Goal: Transaction & Acquisition: Register for event/course

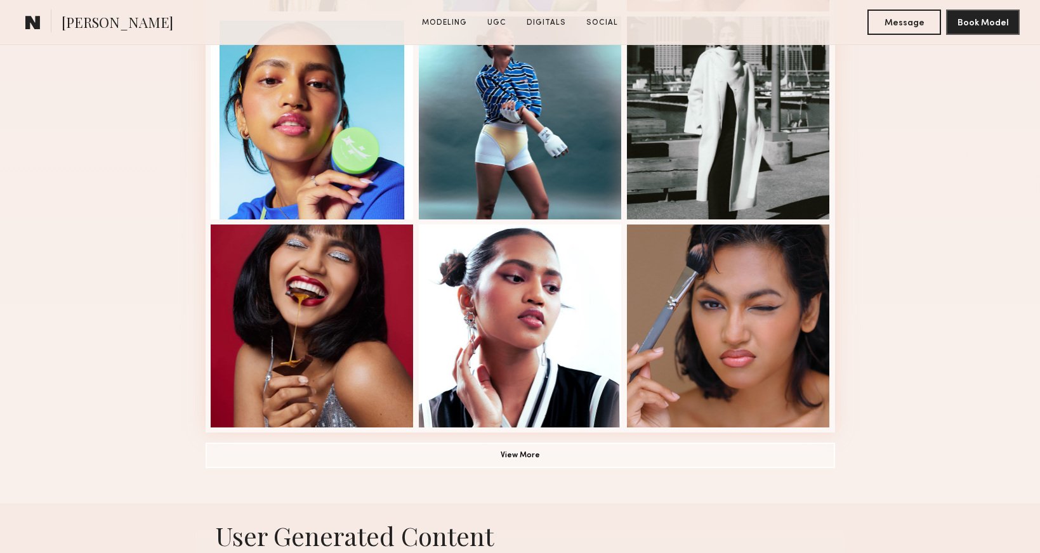
scroll to position [836, 0]
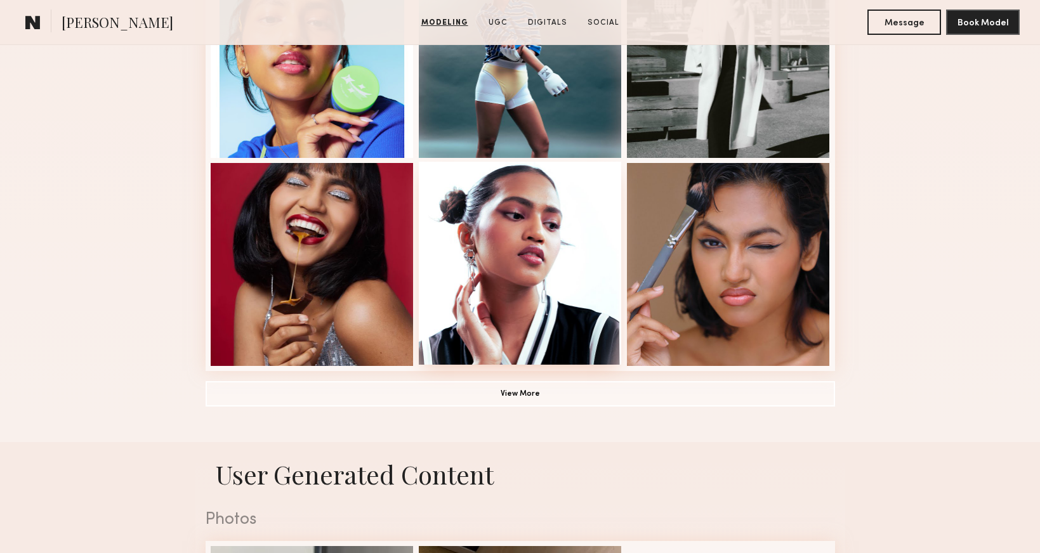
click at [498, 275] on div at bounding box center [520, 263] width 203 height 203
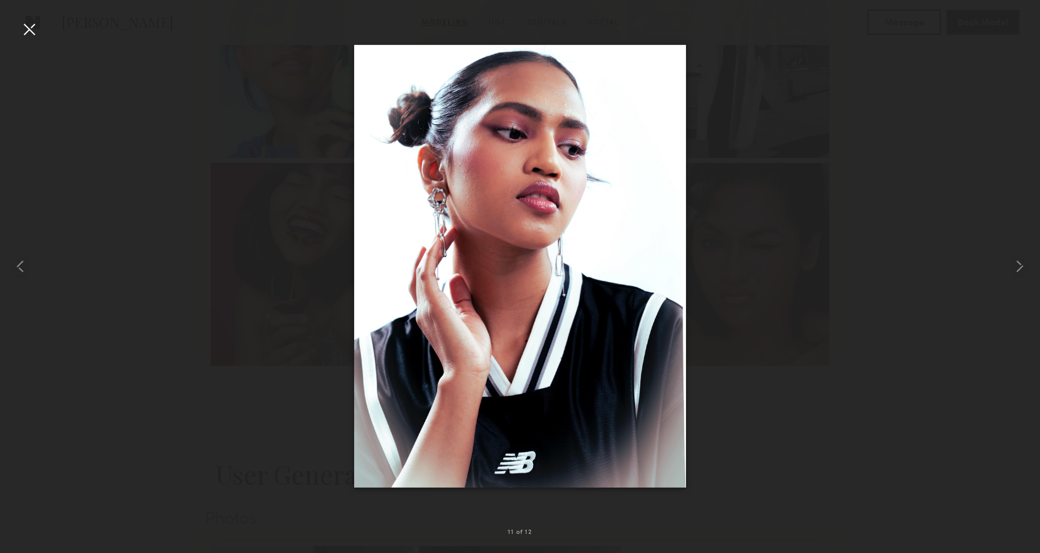
click at [905, 190] on div at bounding box center [520, 266] width 1040 height 492
click at [676, 91] on img at bounding box center [520, 266] width 333 height 443
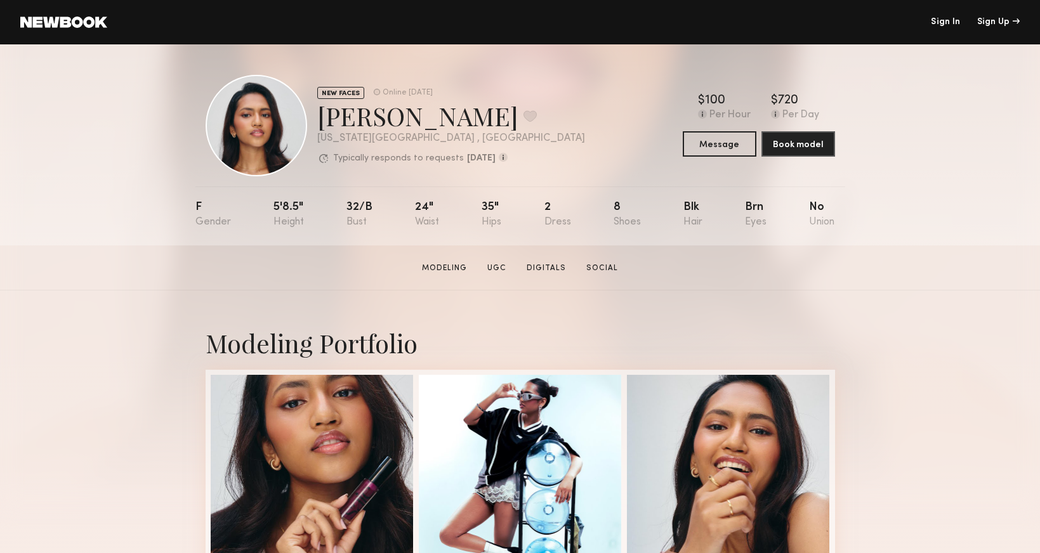
click at [89, 25] on link at bounding box center [63, 21] width 87 height 11
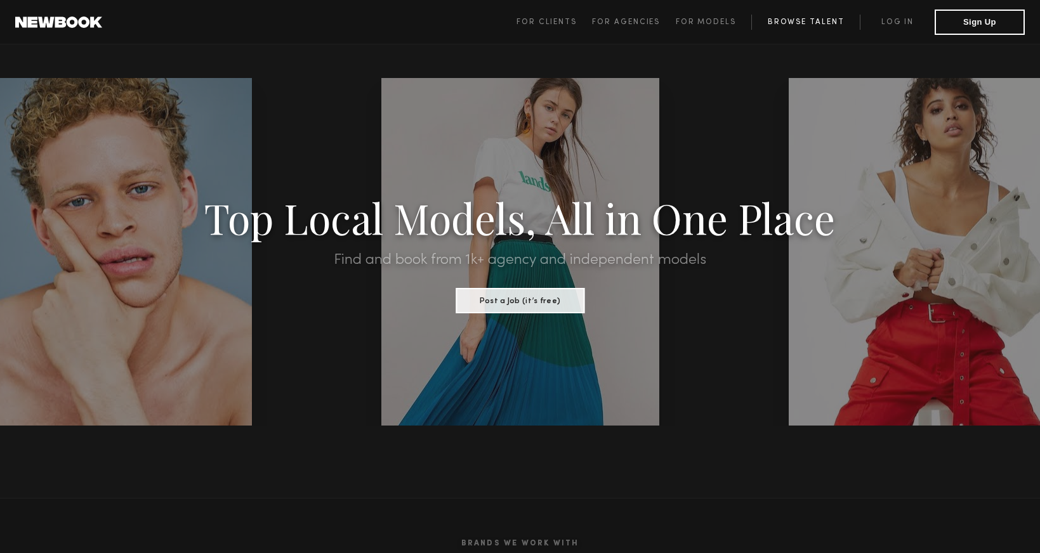
click at [822, 25] on link "Browse Talent" at bounding box center [805, 22] width 109 height 15
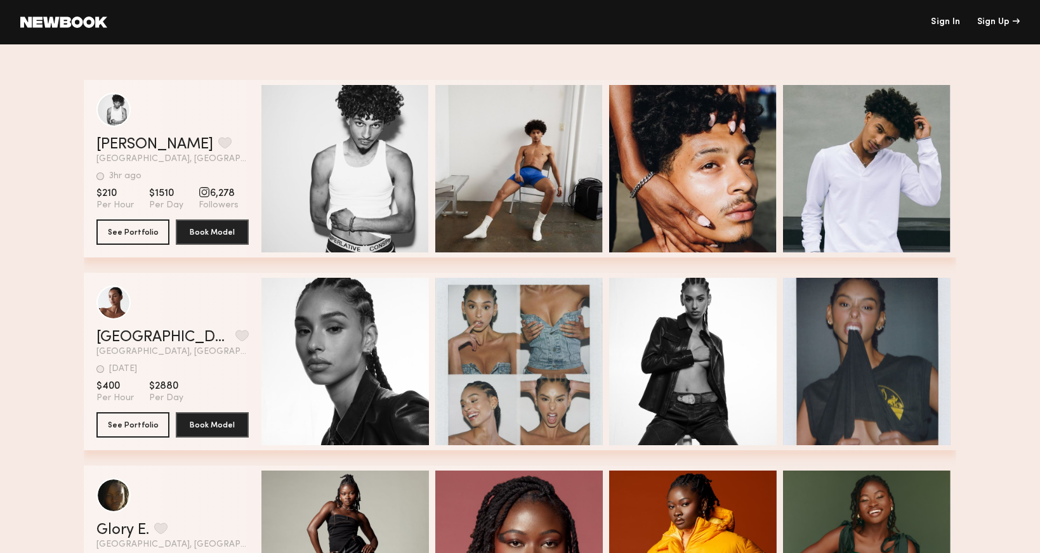
click at [942, 24] on link "Sign In" at bounding box center [945, 22] width 29 height 9
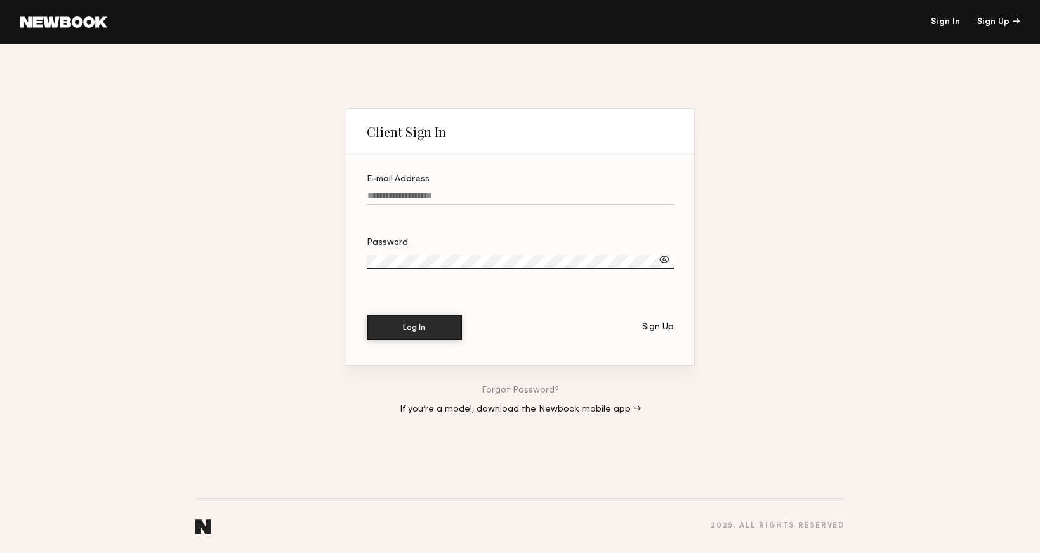
click at [989, 13] on header "Sign In Sign Up" at bounding box center [520, 22] width 1040 height 44
click at [991, 25] on div "Sign Up" at bounding box center [998, 22] width 43 height 9
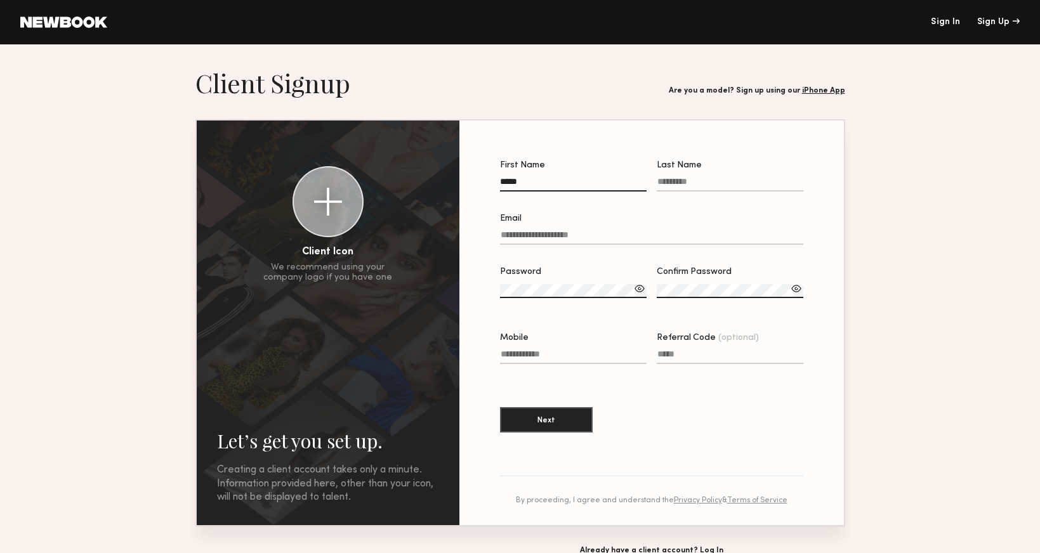
type input "*****"
type input "******"
type input "**"
type input "**********"
click at [540, 283] on label "Password" at bounding box center [573, 289] width 147 height 43
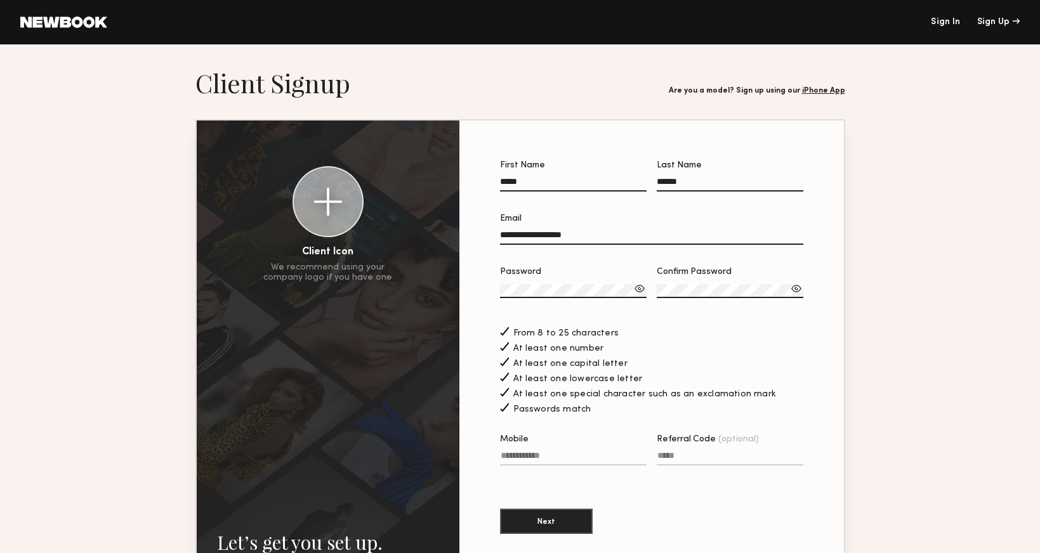
type input "**********"
click at [541, 517] on button "Next" at bounding box center [546, 520] width 93 height 25
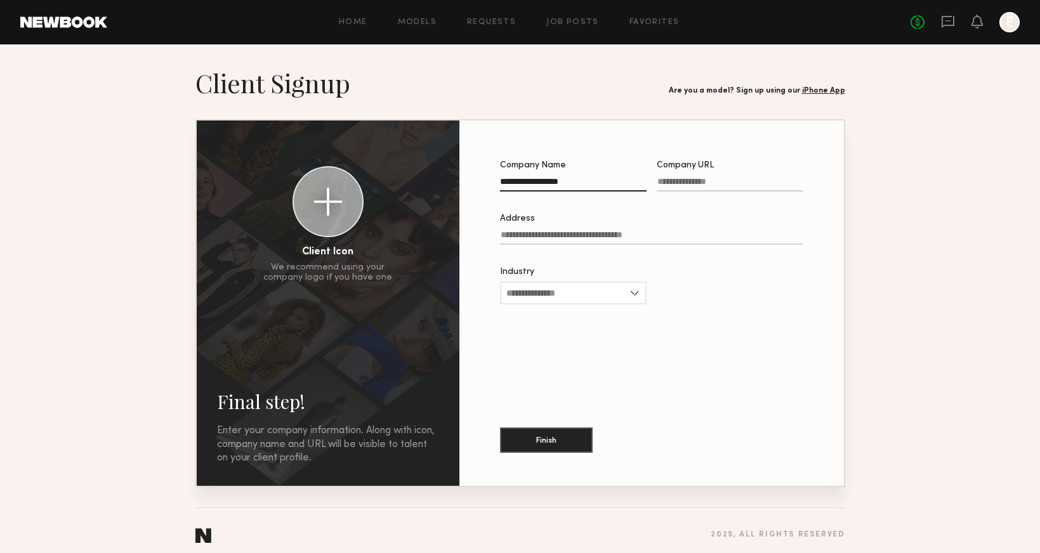
type input "**********"
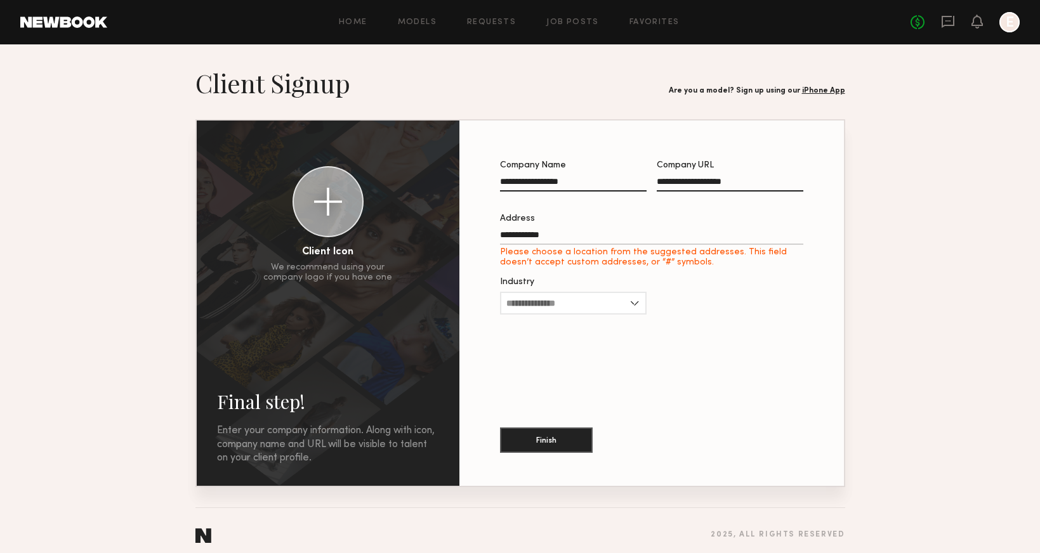
click at [614, 235] on input "**********" at bounding box center [651, 237] width 303 height 15
type input "**********"
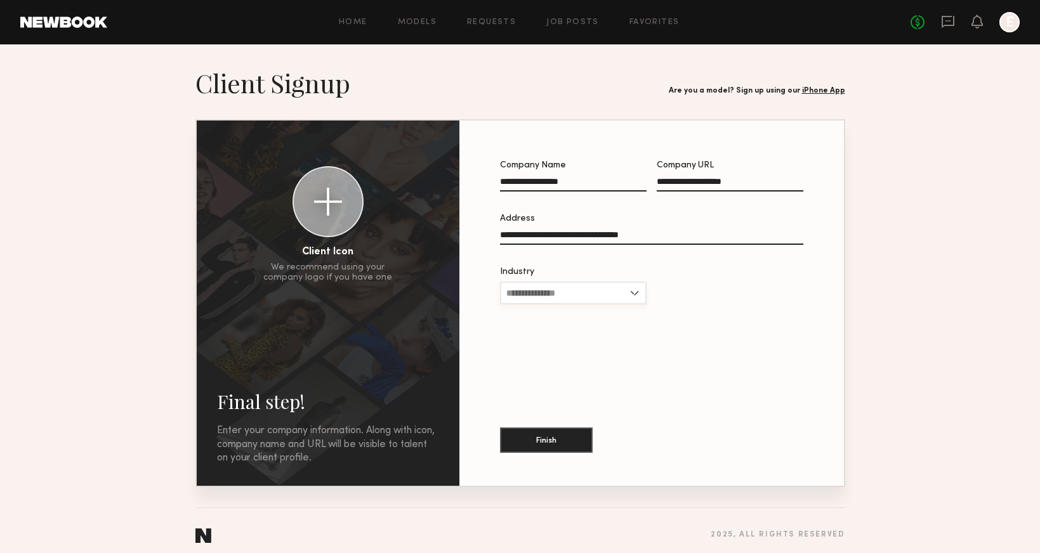
click at [585, 288] on input "Industry" at bounding box center [573, 293] width 147 height 23
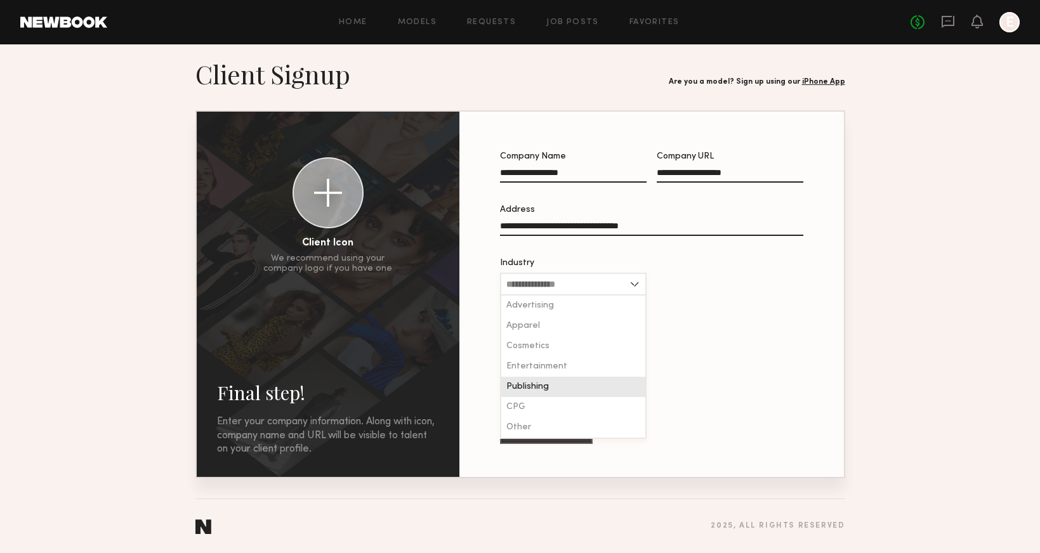
scroll to position [9, 0]
click at [568, 305] on div "Advertising" at bounding box center [573, 306] width 144 height 20
type input "**********"
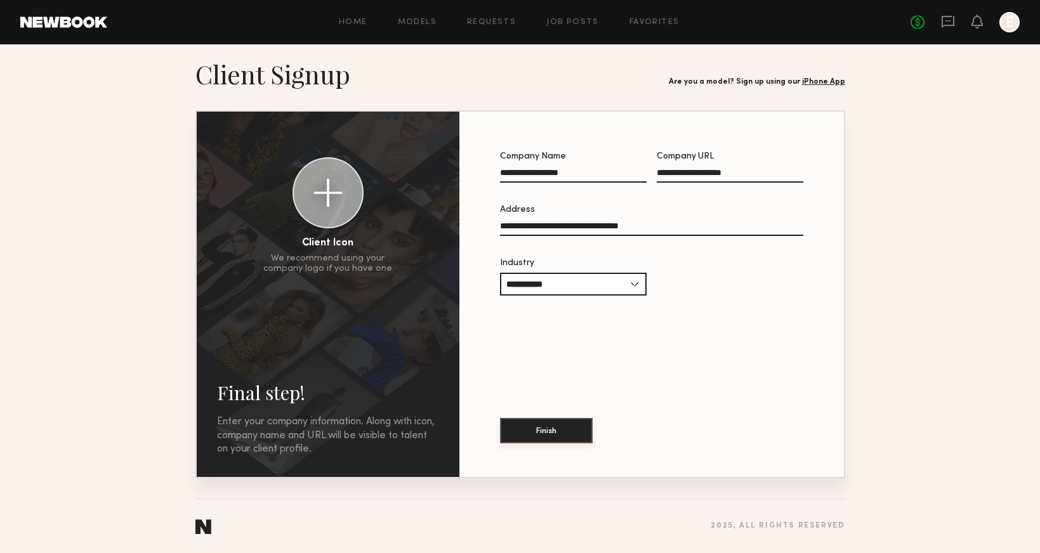
click at [556, 431] on button "Finish" at bounding box center [546, 430] width 93 height 25
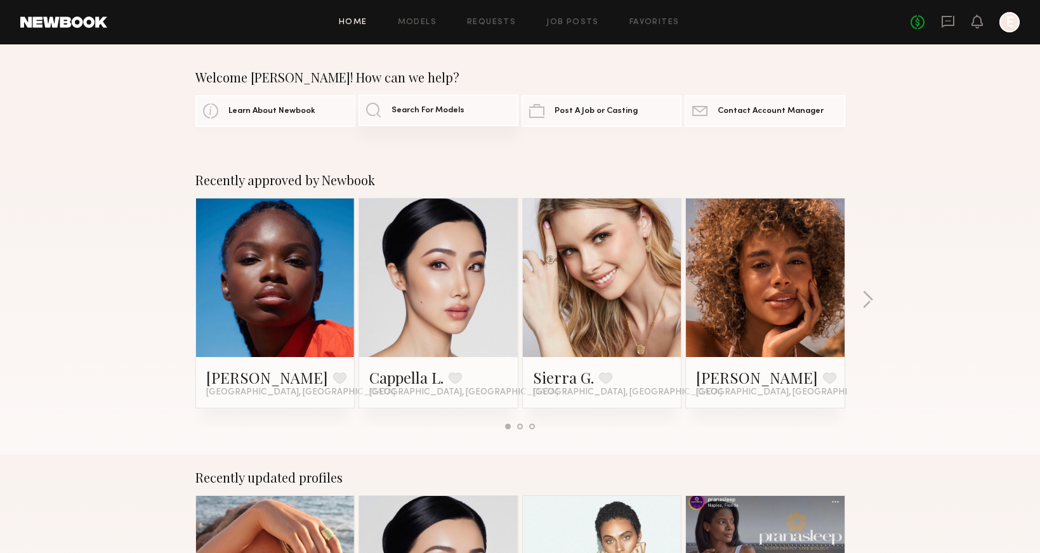
click at [428, 110] on span "Search For Models" at bounding box center [428, 111] width 73 height 8
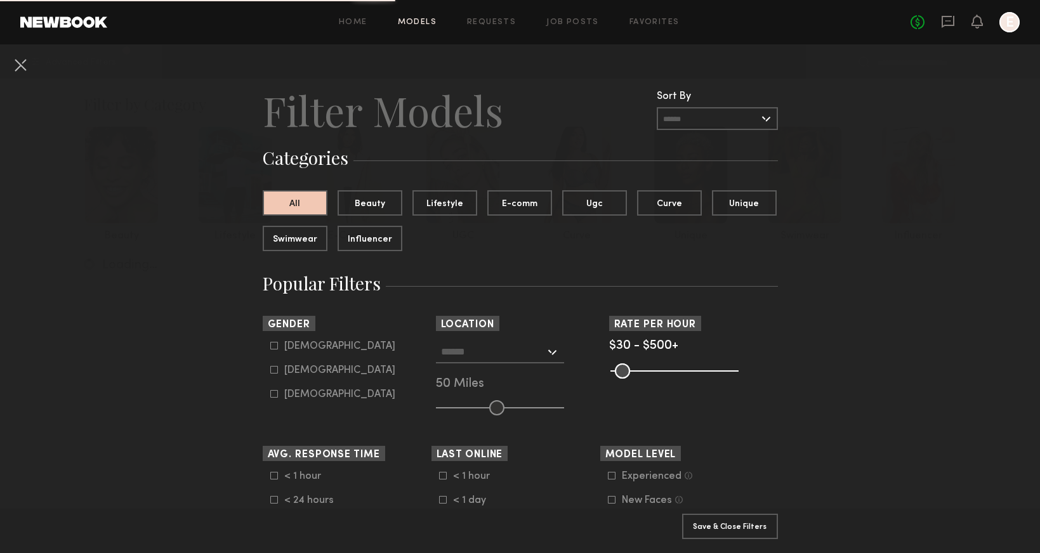
click at [308, 367] on div "Female" at bounding box center [339, 371] width 111 height 8
type input "**"
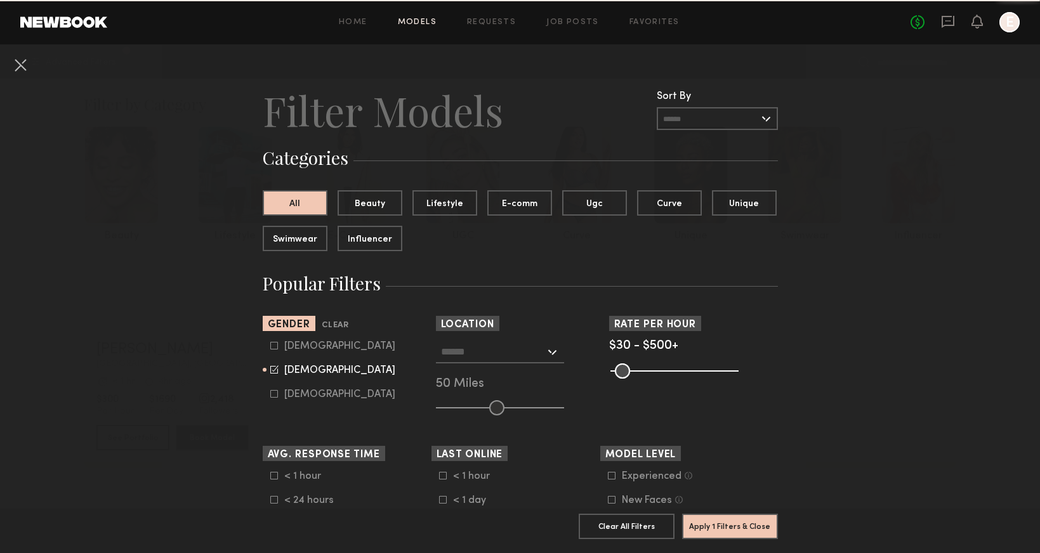
click at [483, 345] on input "text" at bounding box center [493, 352] width 104 height 22
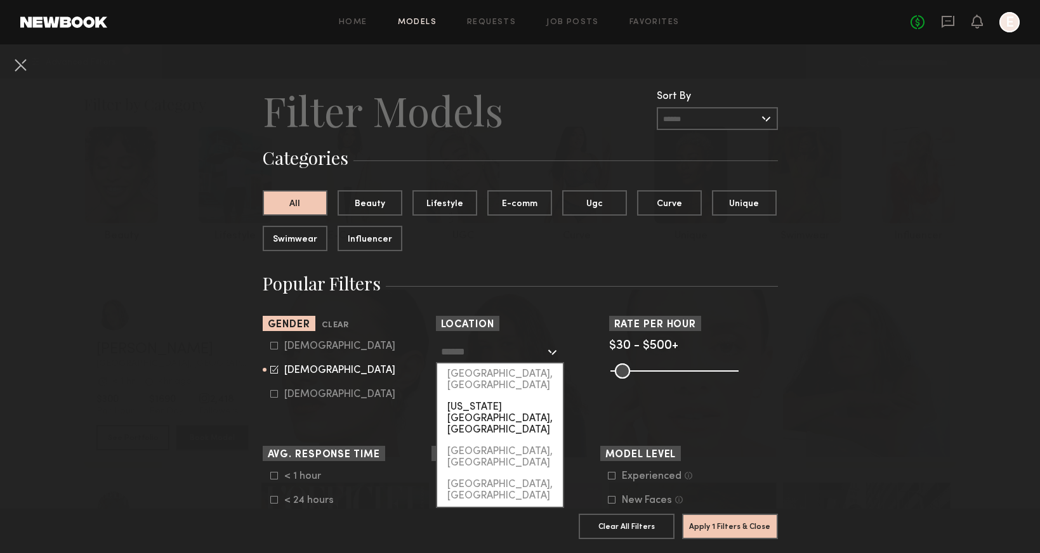
click at [485, 397] on div "[US_STATE][GEOGRAPHIC_DATA], [GEOGRAPHIC_DATA]" at bounding box center [500, 419] width 126 height 44
type input "**********"
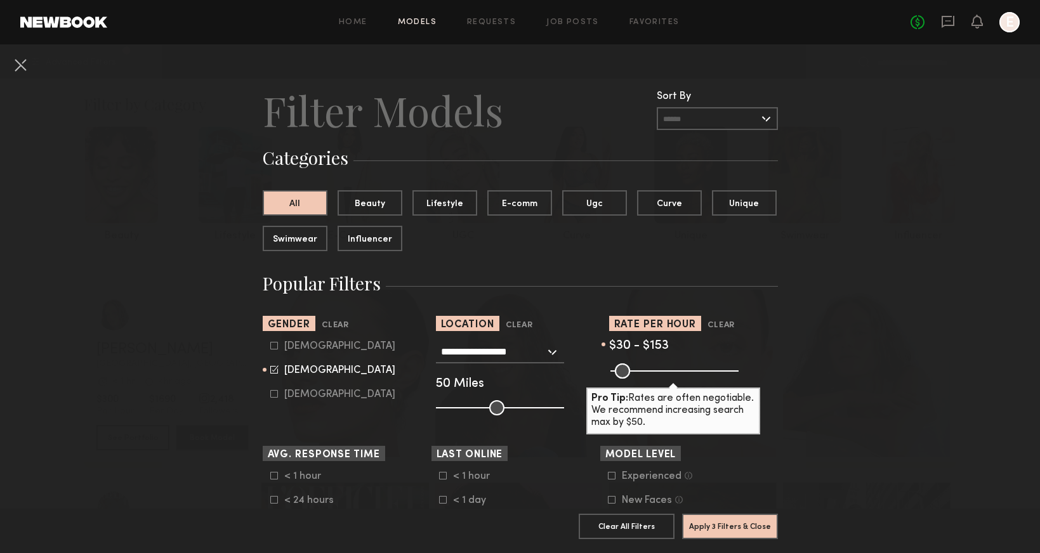
drag, startPoint x: 735, startPoint y: 374, endPoint x: 647, endPoint y: 369, distance: 88.3
type input "***"
click at [647, 369] on input "range" at bounding box center [674, 371] width 128 height 15
click at [711, 524] on button "Apply 3 Filters & Close" at bounding box center [730, 525] width 96 height 25
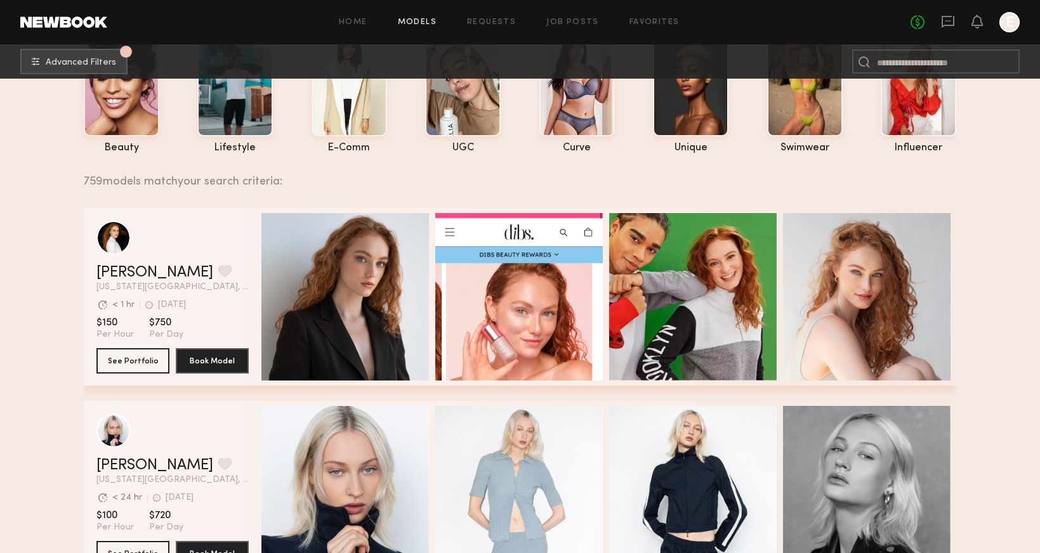
scroll to position [385, 0]
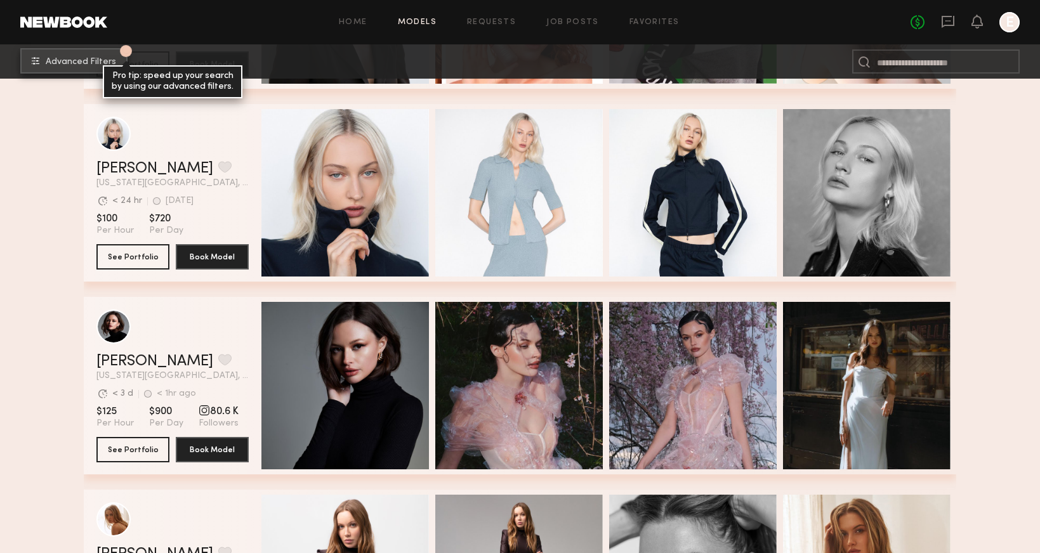
click at [96, 66] on button "3 Advanced Filters Pro tip: speed up your search by using our advanced filters." at bounding box center [73, 60] width 107 height 25
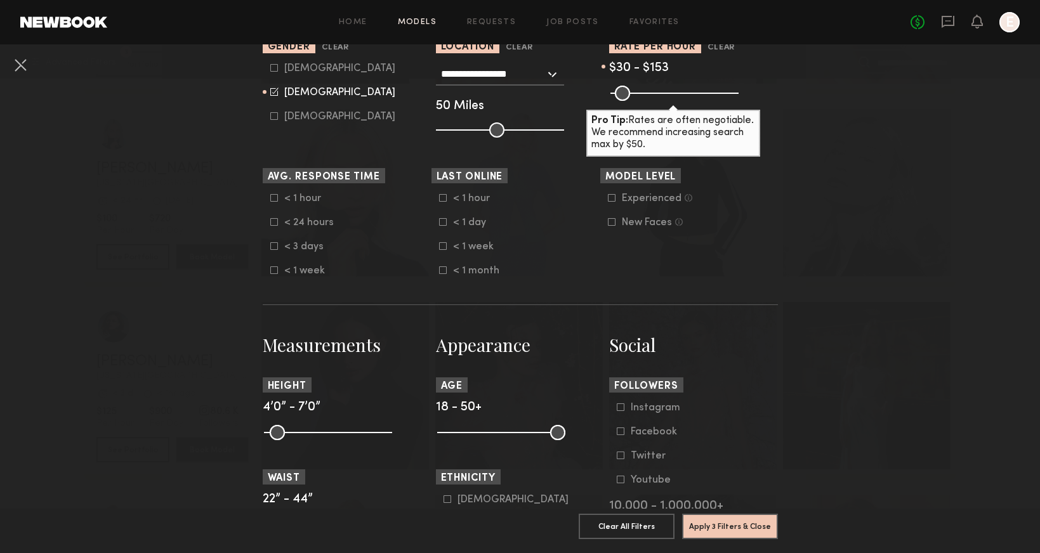
scroll to position [282, 0]
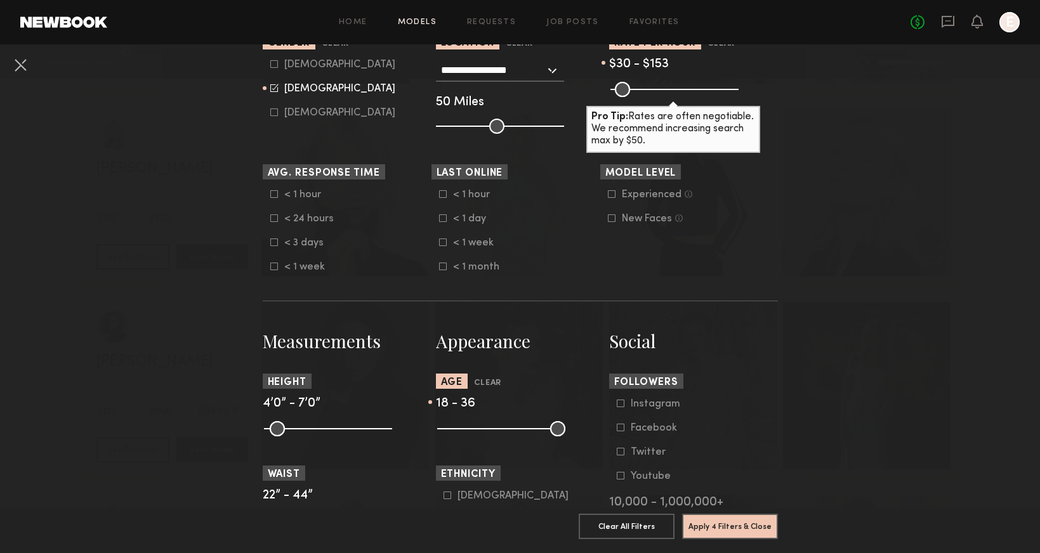
drag, startPoint x: 557, startPoint y: 427, endPoint x: 508, endPoint y: 427, distance: 48.9
type input "**"
click at [508, 427] on input "range" at bounding box center [501, 428] width 128 height 15
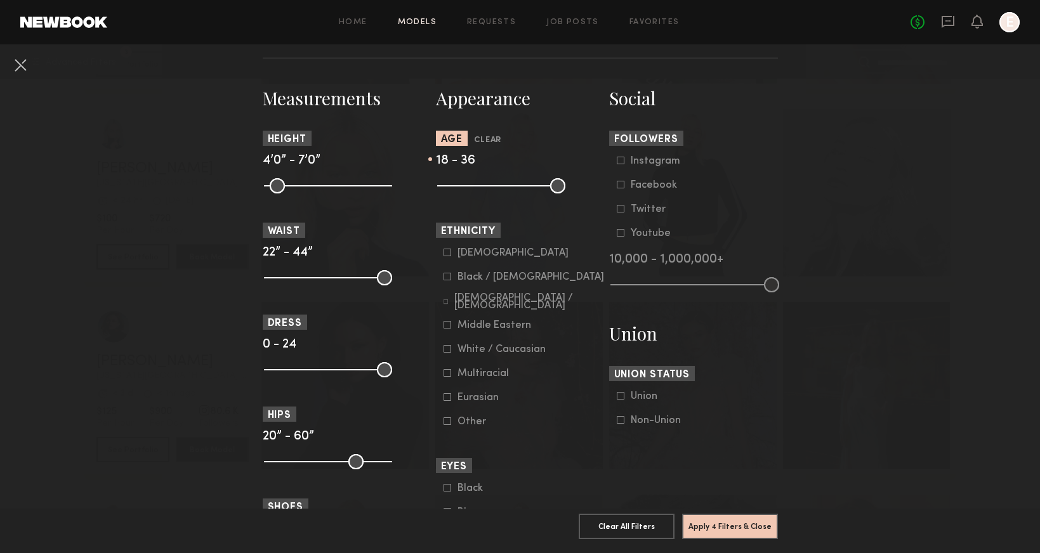
scroll to position [525, 0]
click at [468, 397] on div "Eurasian" at bounding box center [482, 397] width 49 height 8
click at [733, 520] on button "Apply 5 Filters & Close" at bounding box center [730, 525] width 96 height 25
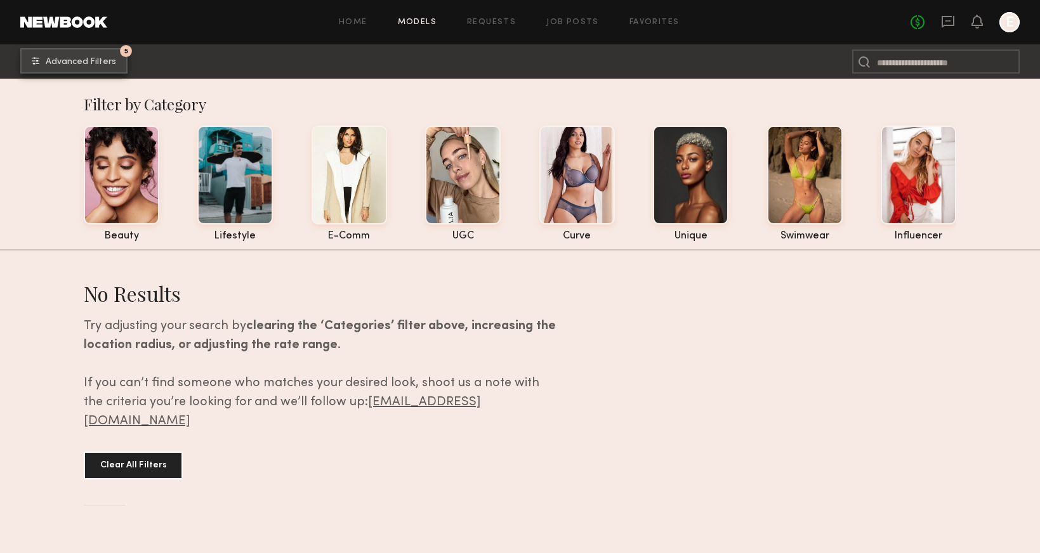
click at [115, 64] on button "5 Advanced Filters" at bounding box center [73, 60] width 107 height 25
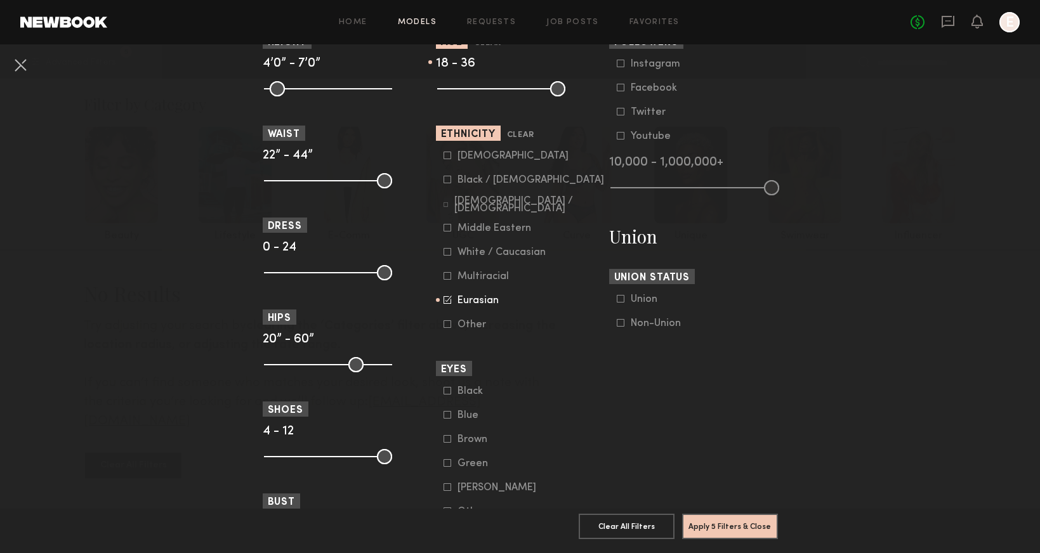
scroll to position [620, 0]
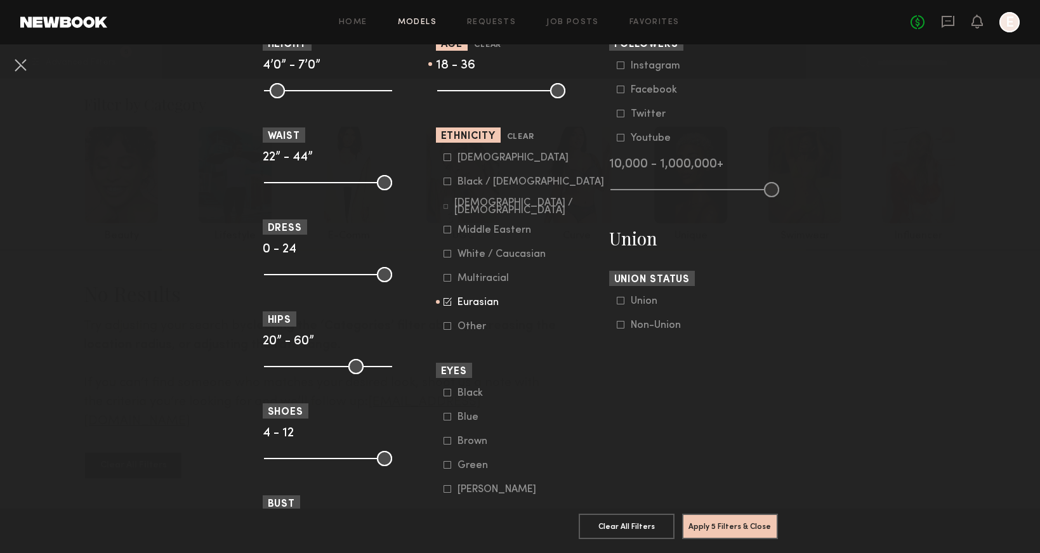
click at [477, 227] on div "Middle Eastern" at bounding box center [495, 231] width 74 height 8
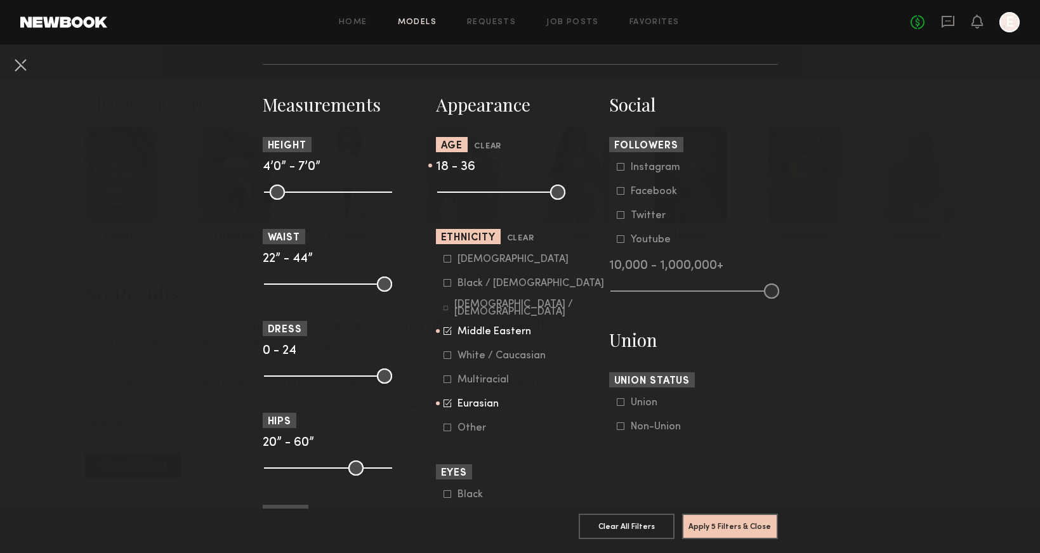
scroll to position [513, 0]
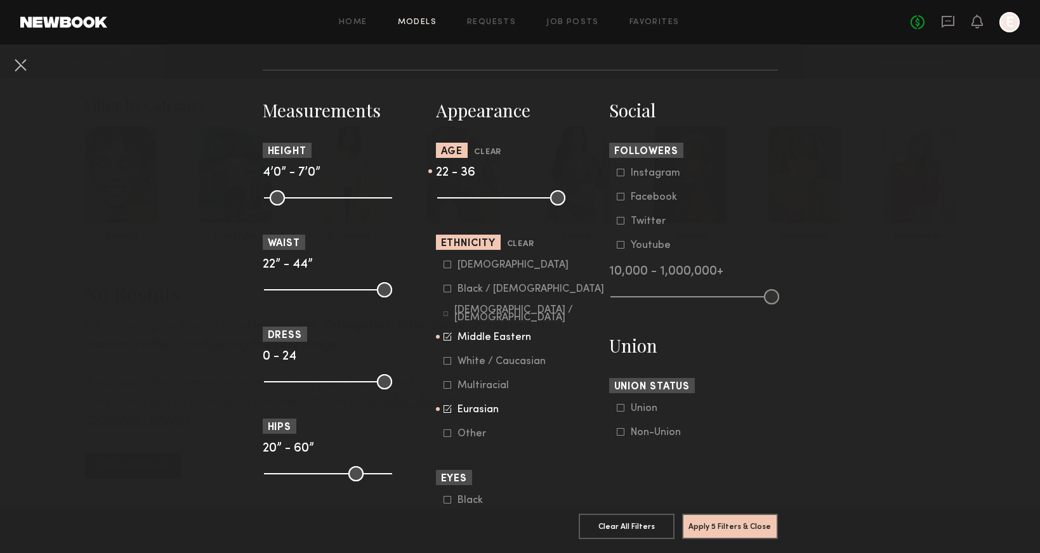
drag, startPoint x: 443, startPoint y: 195, endPoint x: 457, endPoint y: 199, distance: 14.5
type input "**"
click at [457, 199] on input "range" at bounding box center [501, 197] width 128 height 15
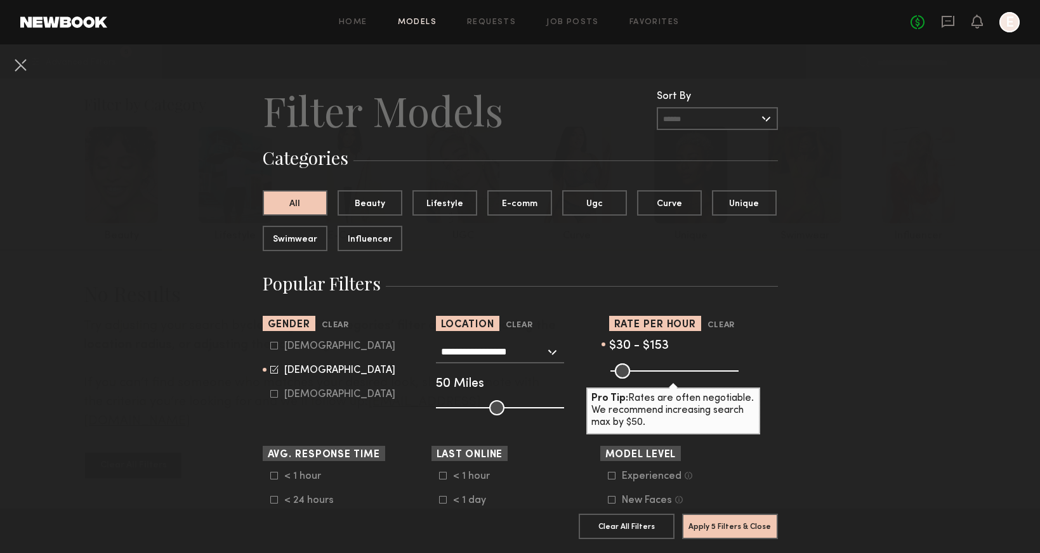
scroll to position [0, 0]
drag, startPoint x: 647, startPoint y: 372, endPoint x: 655, endPoint y: 375, distance: 9.4
type input "***"
click at [655, 375] on input "range" at bounding box center [674, 371] width 128 height 15
click at [728, 523] on button "Apply 5 Filters & Close" at bounding box center [730, 525] width 96 height 25
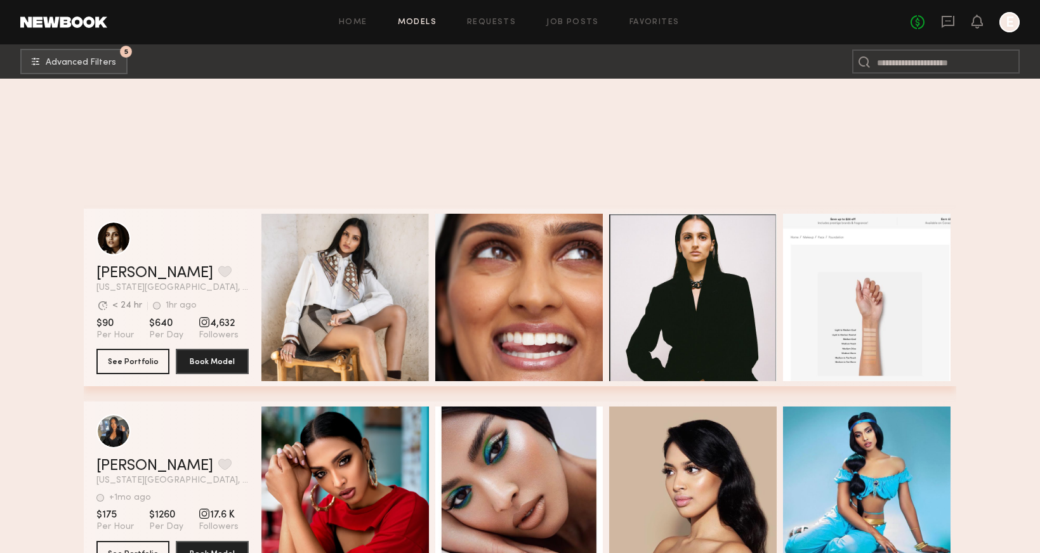
scroll to position [959, 0]
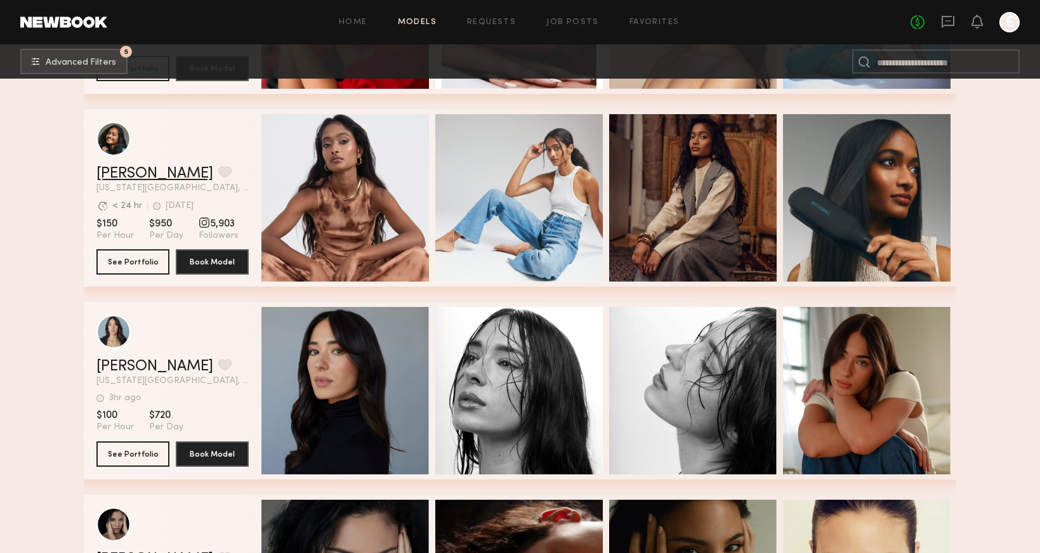
click at [142, 173] on link "Dshani B." at bounding box center [154, 173] width 117 height 15
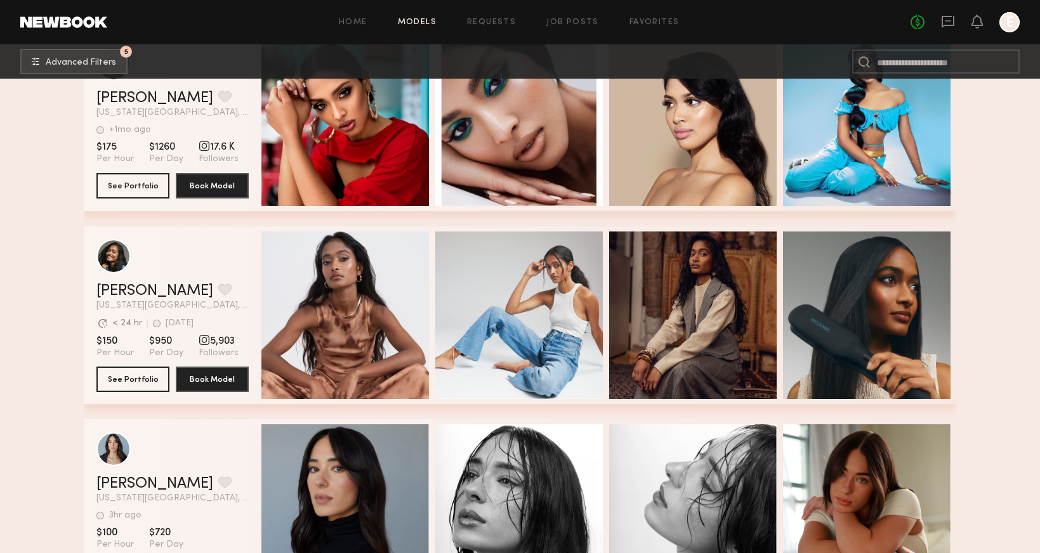
scroll to position [0, 0]
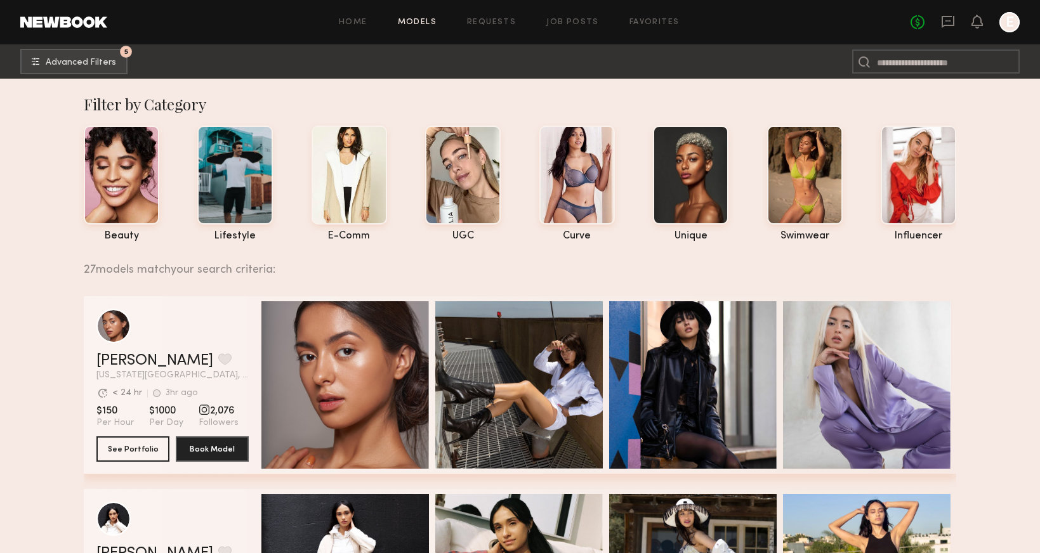
click at [206, 340] on div "grid" at bounding box center [172, 326] width 152 height 34
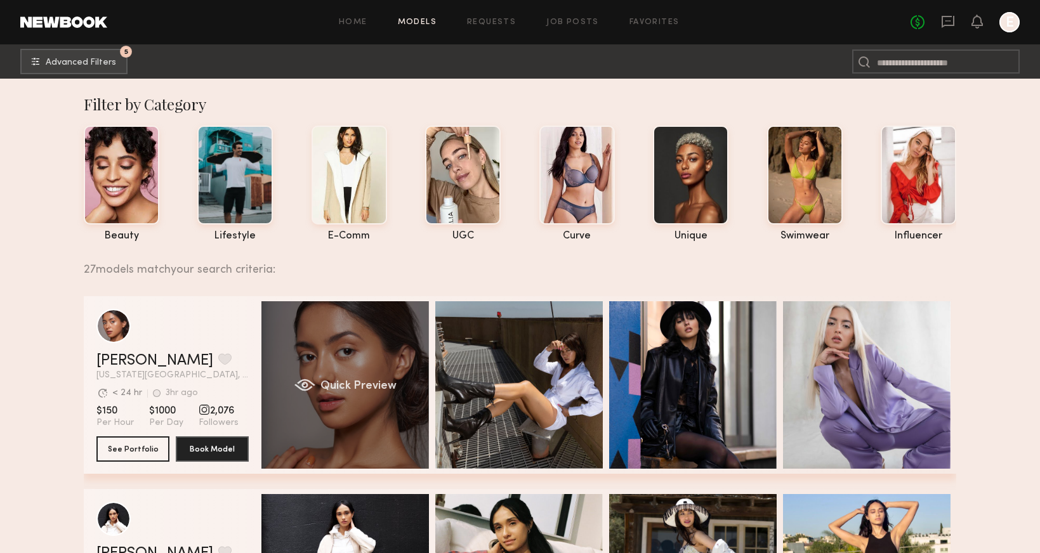
click at [354, 409] on div "Quick Preview" at bounding box center [345, 385] width 168 height 168
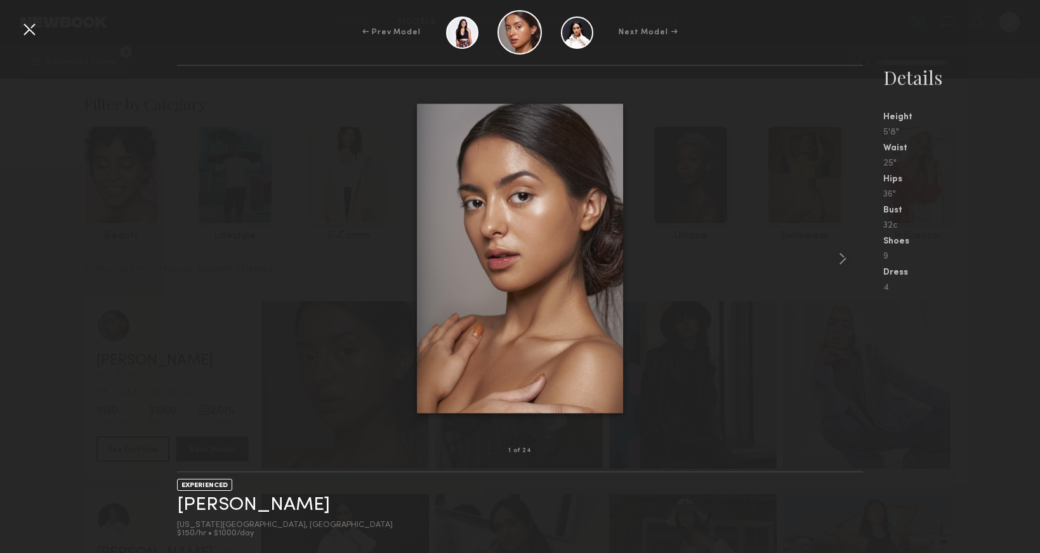
click at [721, 352] on div at bounding box center [520, 258] width 687 height 345
click at [30, 32] on div at bounding box center [29, 29] width 20 height 20
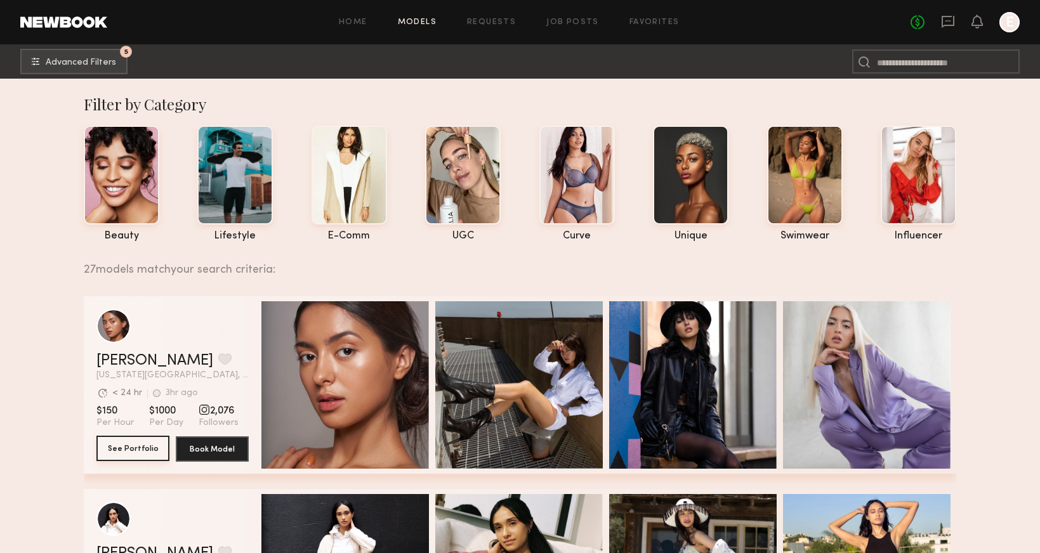
click at [123, 443] on button "See Portfolio" at bounding box center [132, 448] width 73 height 25
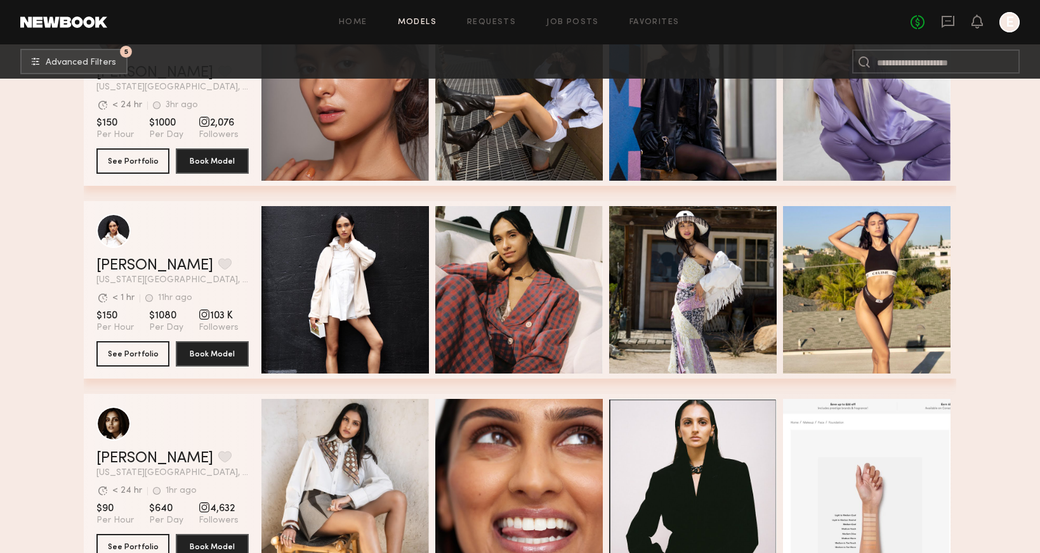
scroll to position [306, 0]
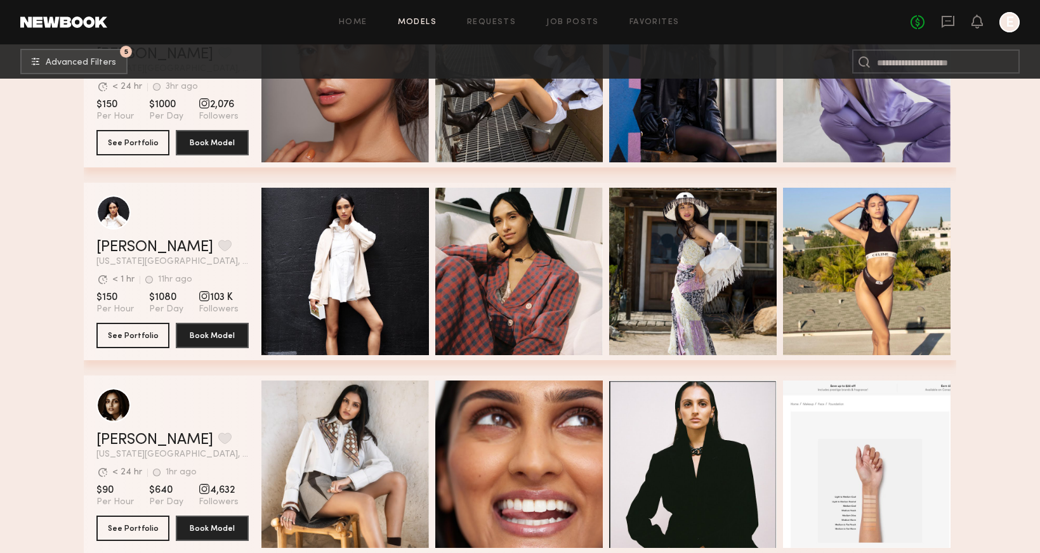
click at [224, 442] on div "Slesha P. Favorite" at bounding box center [172, 440] width 152 height 15
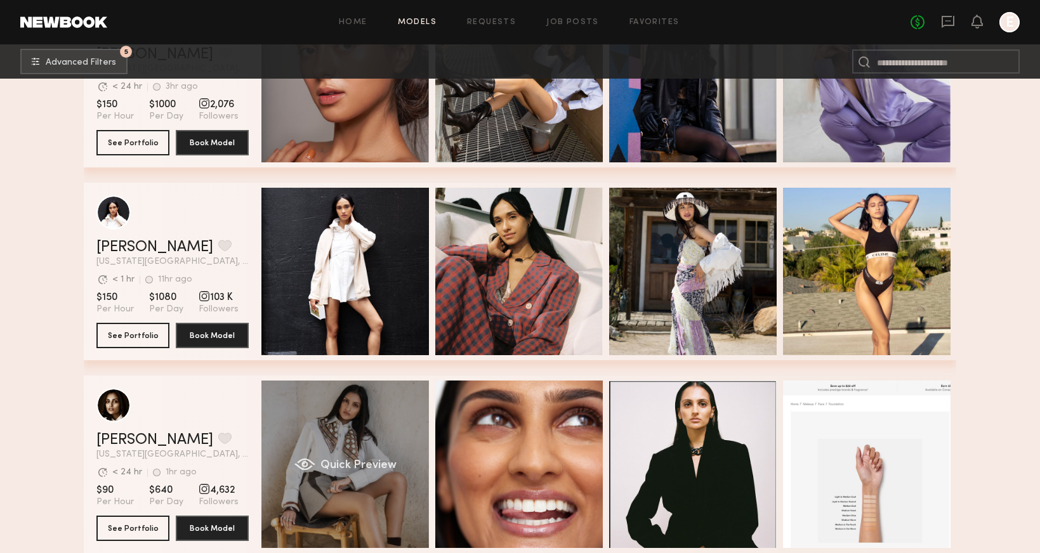
click at [425, 485] on div "Quick Preview" at bounding box center [345, 465] width 168 height 168
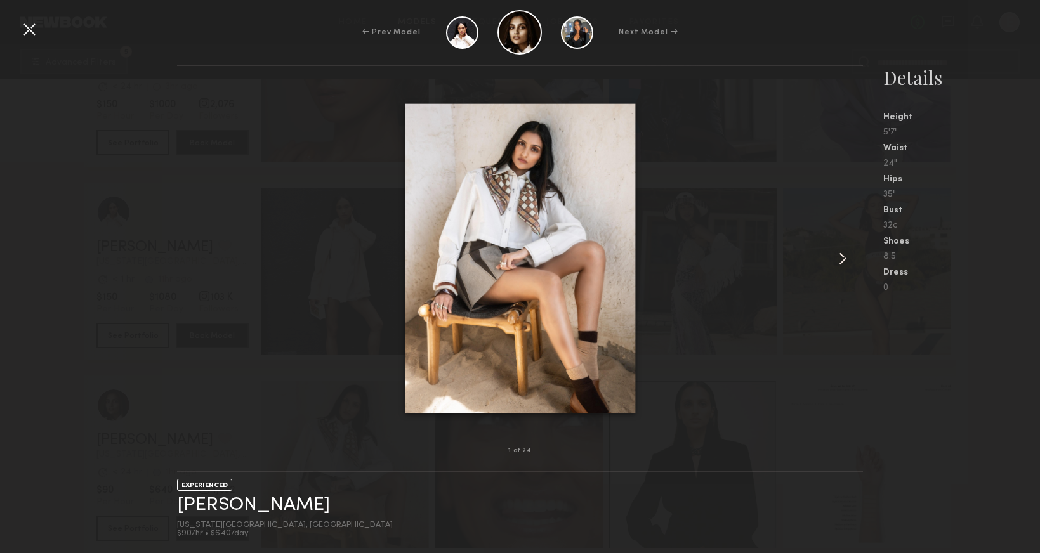
click at [797, 277] on div at bounding box center [520, 258] width 687 height 345
click at [218, 501] on link "Slesha P." at bounding box center [253, 506] width 153 height 20
click at [798, 195] on div at bounding box center [520, 258] width 687 height 345
click at [23, 27] on div at bounding box center [29, 29] width 20 height 20
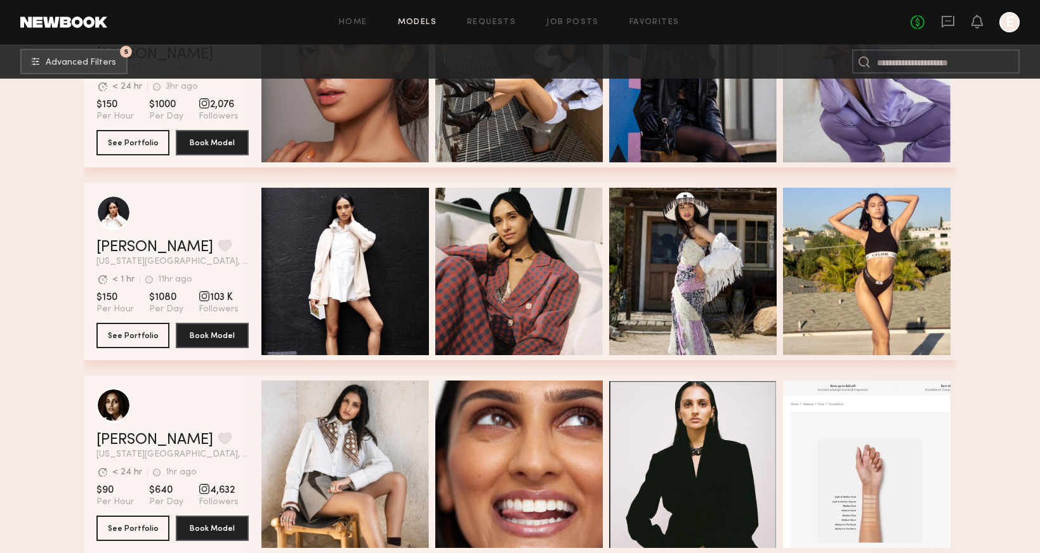
scroll to position [702, 0]
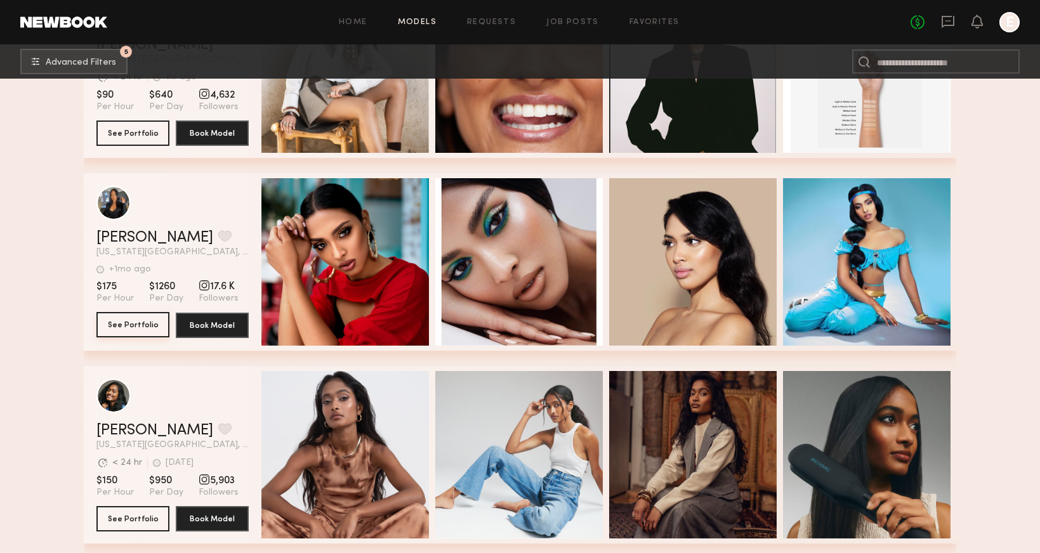
click at [159, 319] on button "See Portfolio" at bounding box center [132, 324] width 73 height 25
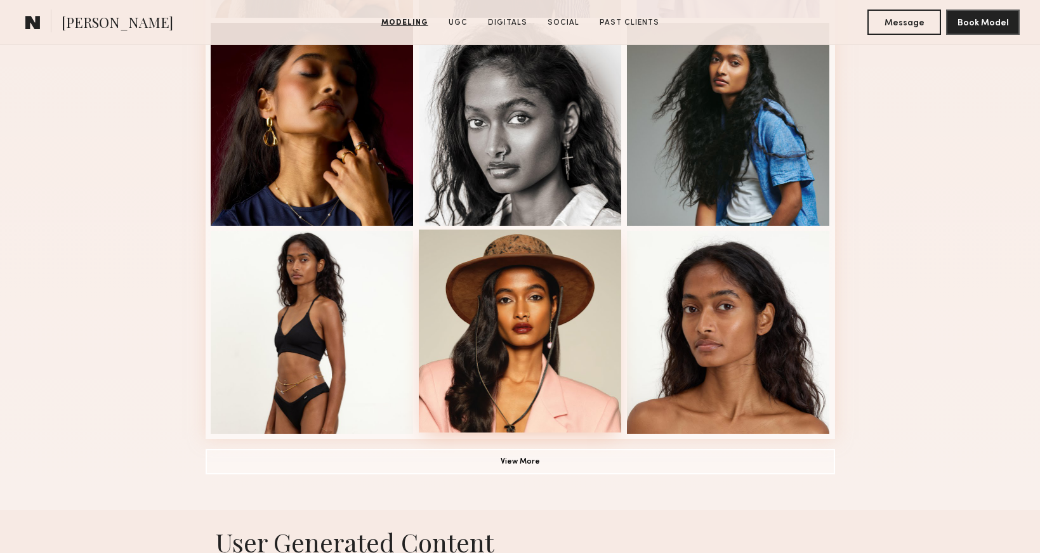
scroll to position [926, 0]
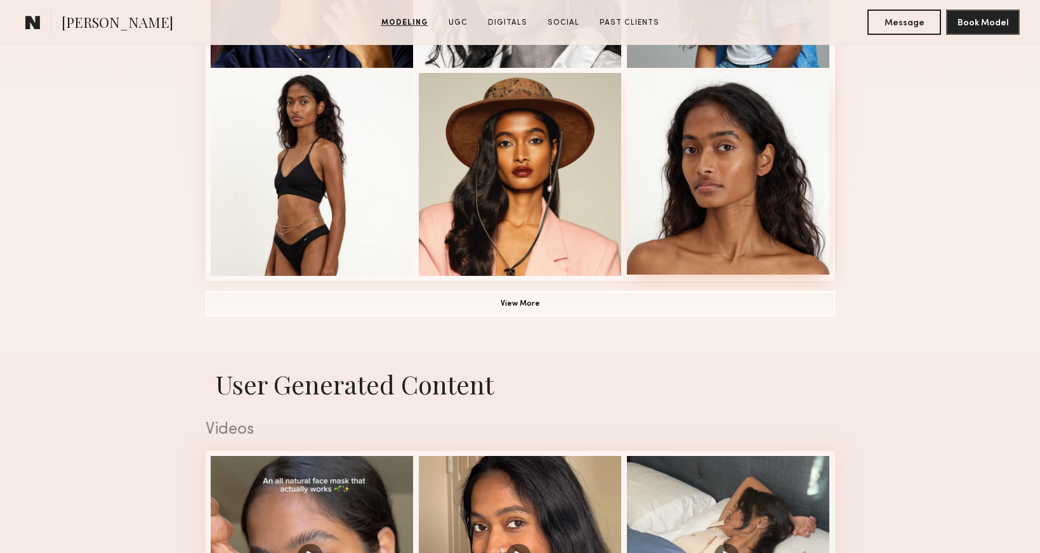
click at [758, 243] on div at bounding box center [728, 173] width 203 height 203
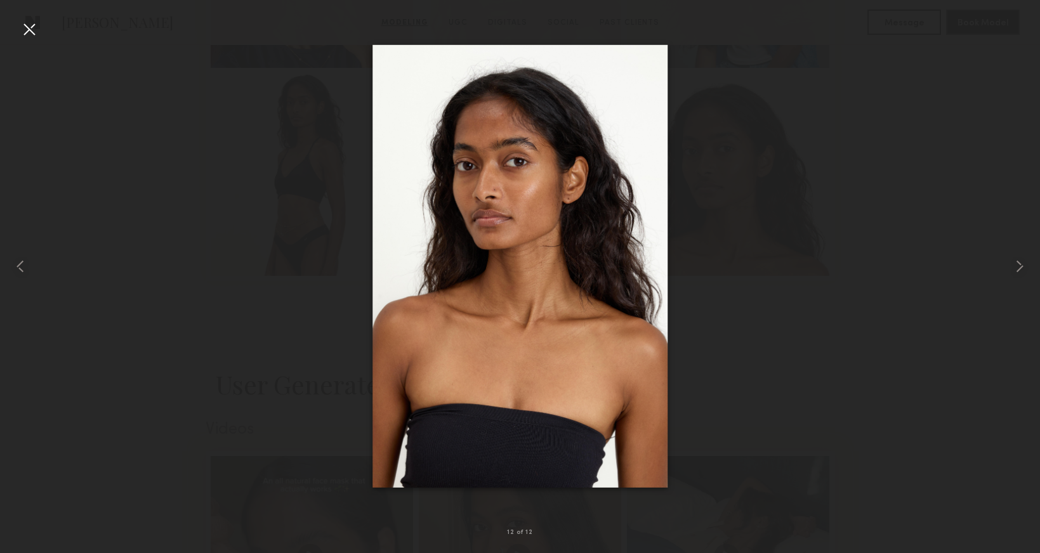
click at [294, 144] on div at bounding box center [520, 266] width 1040 height 492
click at [29, 26] on div at bounding box center [29, 29] width 20 height 20
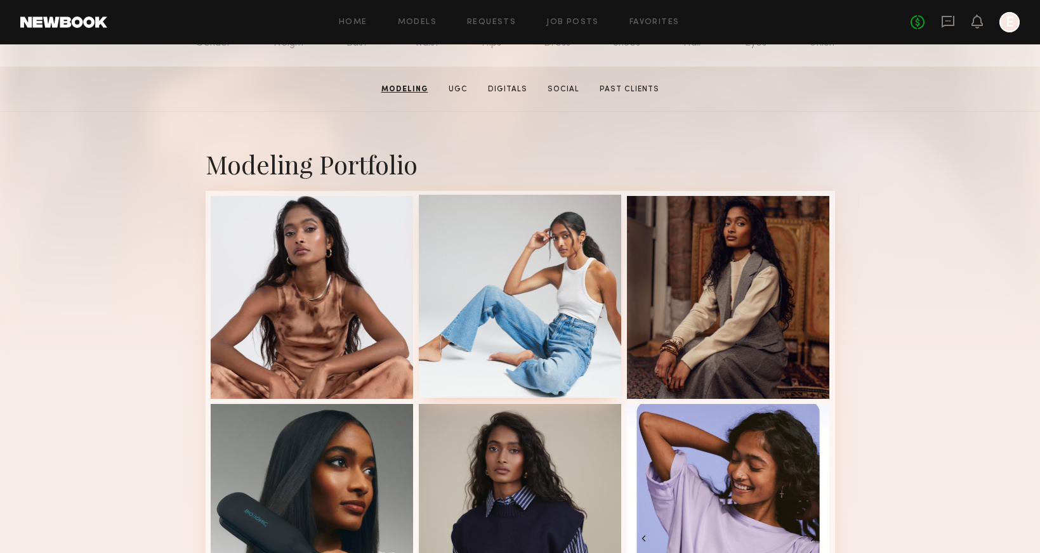
scroll to position [159, 0]
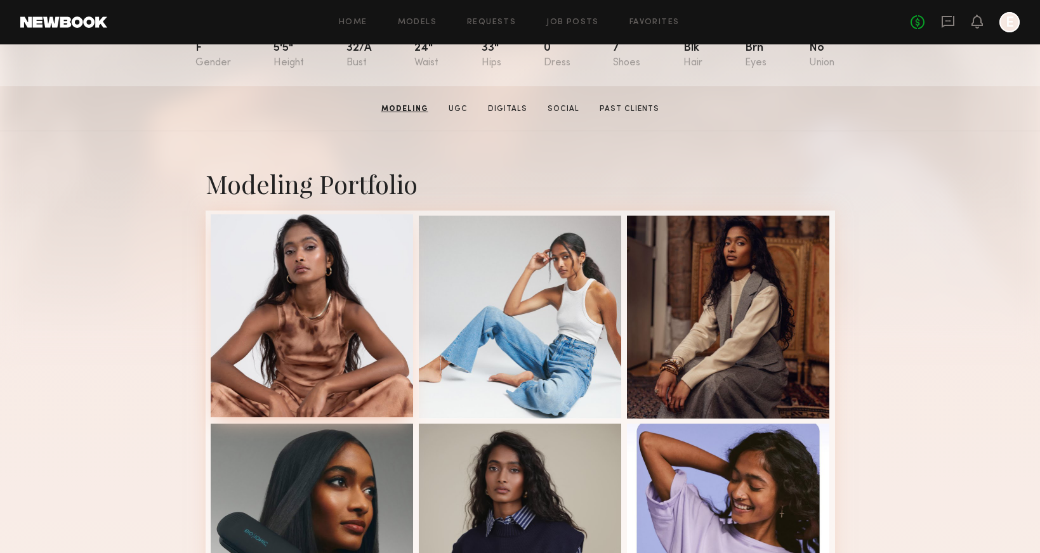
click at [268, 302] on div at bounding box center [312, 315] width 203 height 203
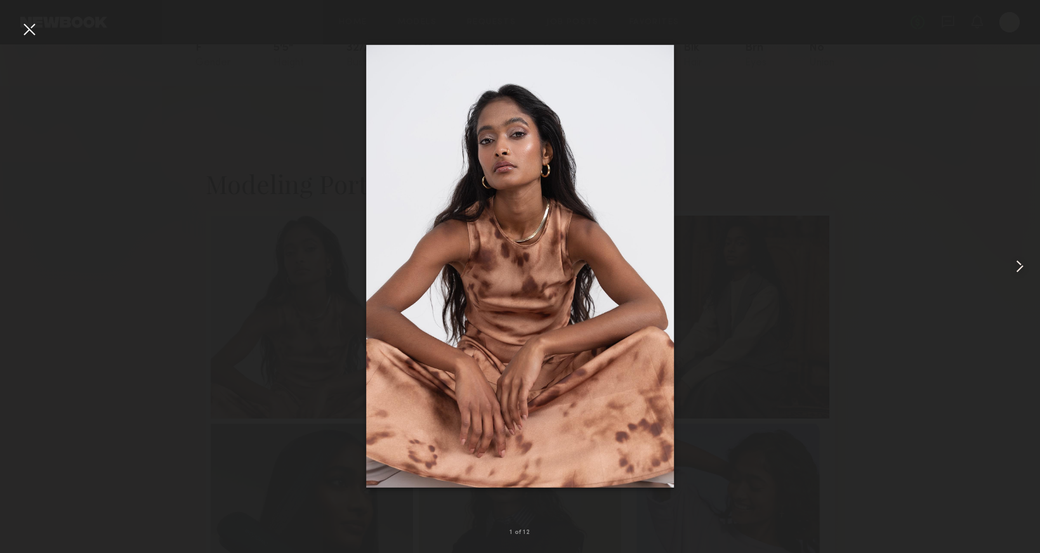
click at [1015, 270] on common-icon at bounding box center [1020, 266] width 20 height 20
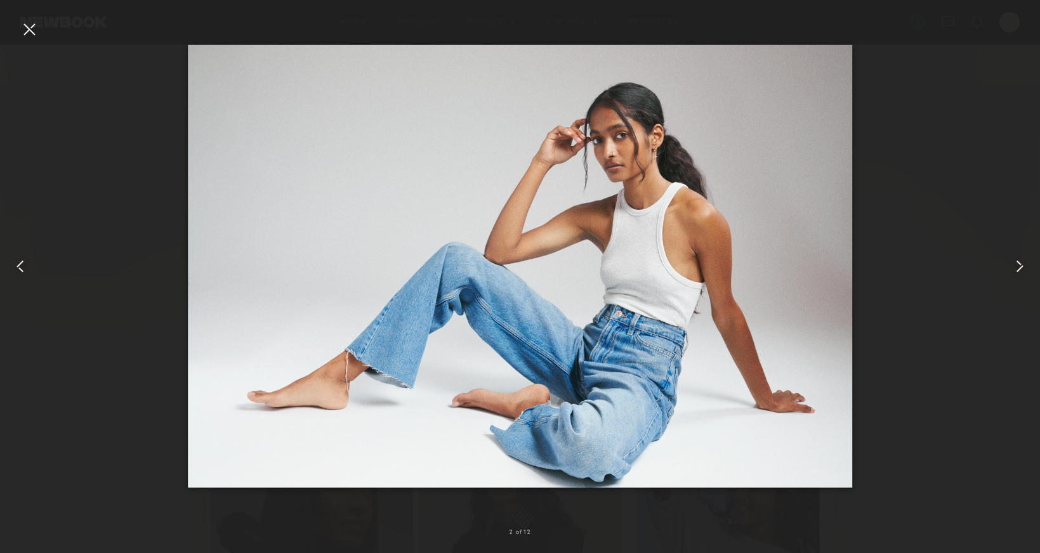
click at [1015, 270] on common-icon at bounding box center [1020, 266] width 20 height 20
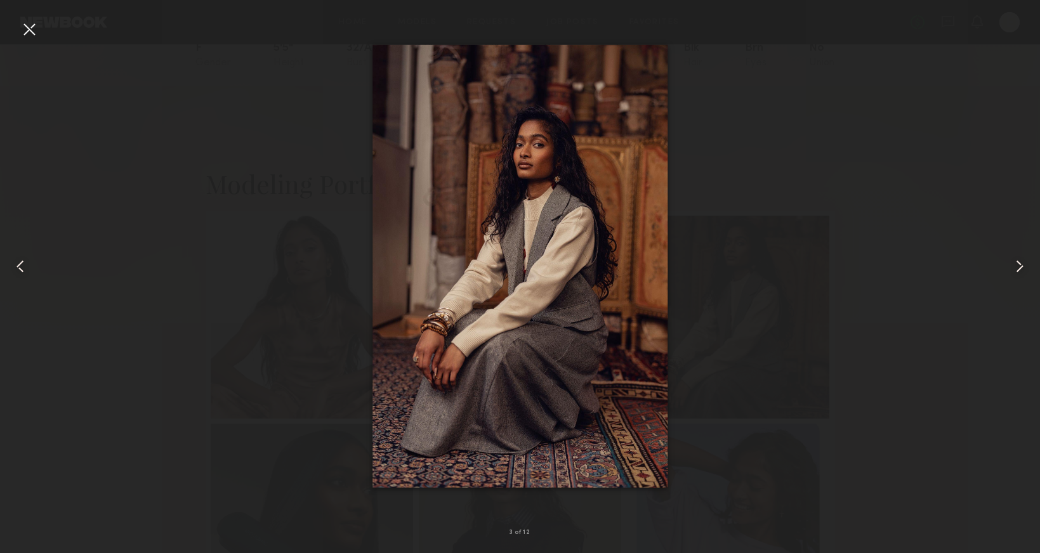
click at [1015, 270] on common-icon at bounding box center [1020, 266] width 20 height 20
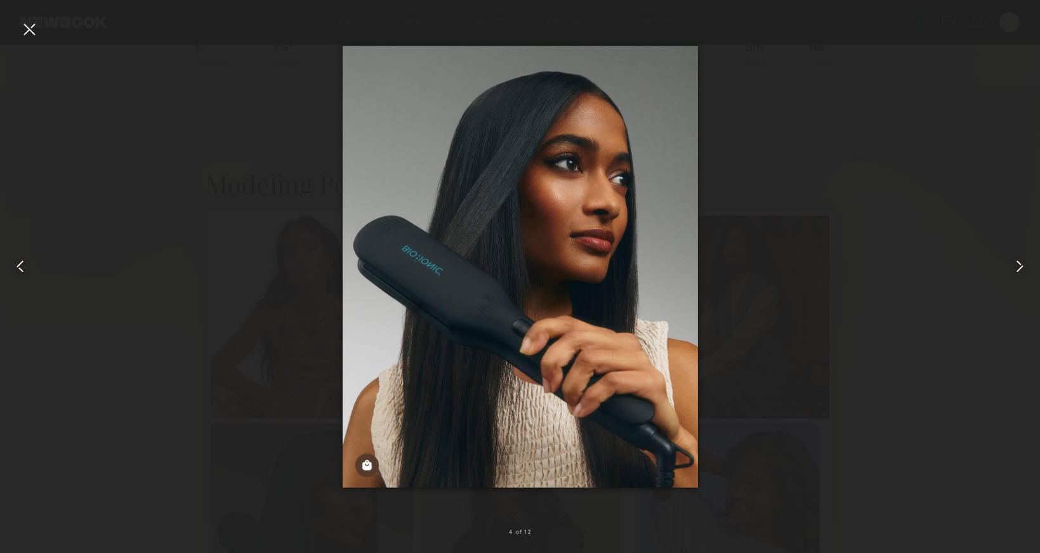
click at [981, 229] on div at bounding box center [520, 266] width 1040 height 492
click at [36, 28] on div at bounding box center [29, 29] width 20 height 20
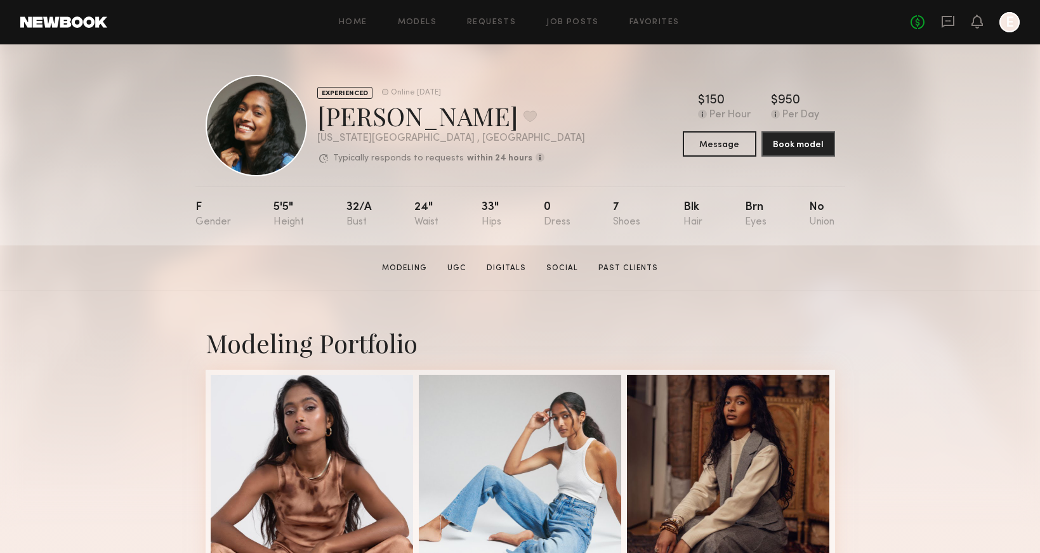
scroll to position [32, 0]
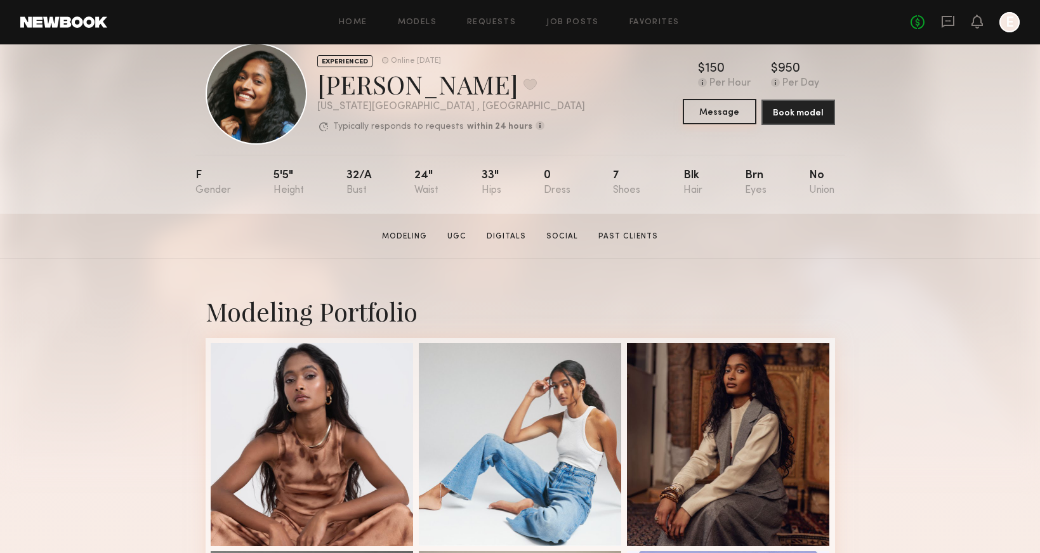
click at [735, 109] on button "Message" at bounding box center [720, 111] width 74 height 25
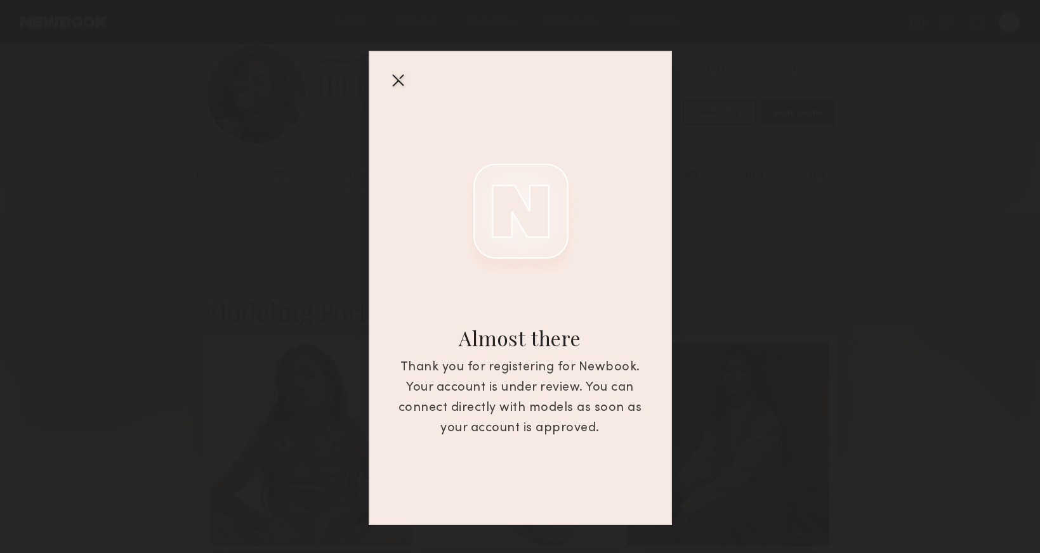
click at [400, 78] on div at bounding box center [398, 80] width 20 height 20
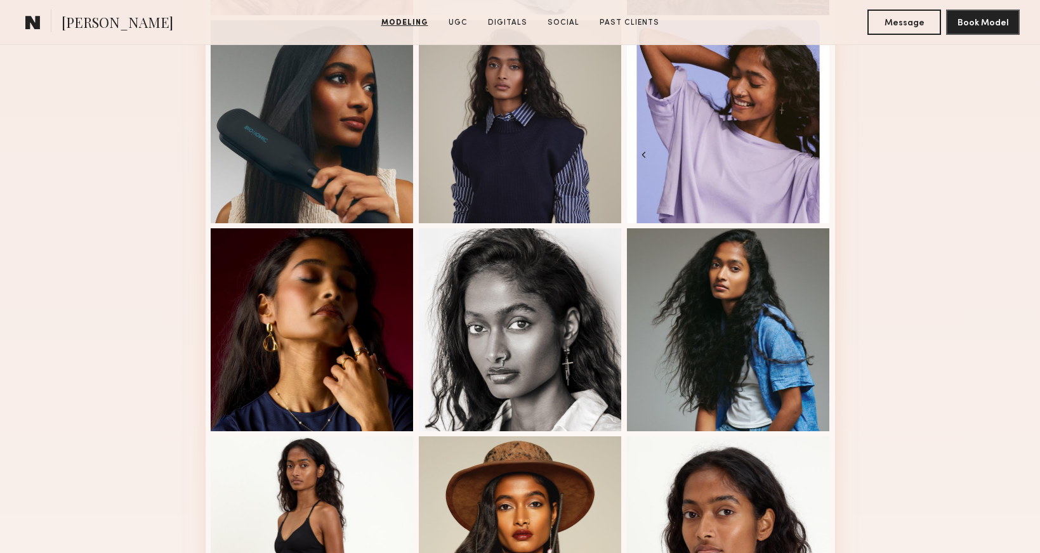
scroll to position [360, 0]
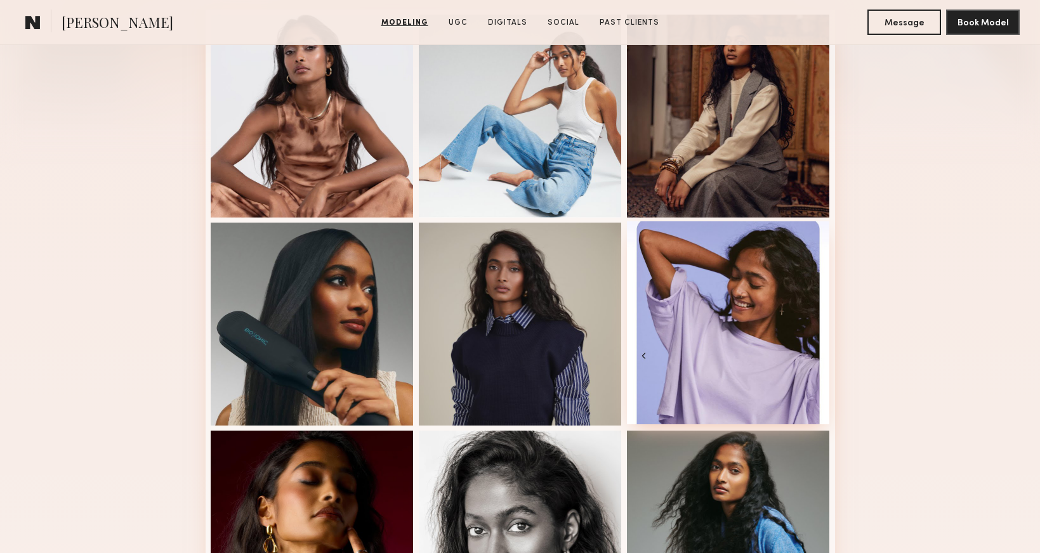
click at [763, 283] on div at bounding box center [728, 322] width 203 height 203
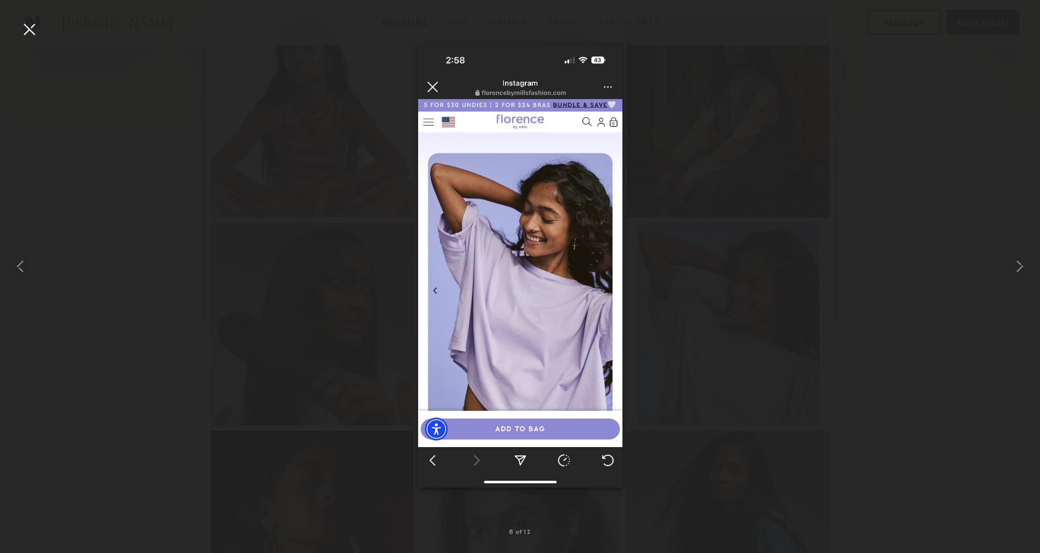
click at [35, 31] on div at bounding box center [29, 29] width 20 height 20
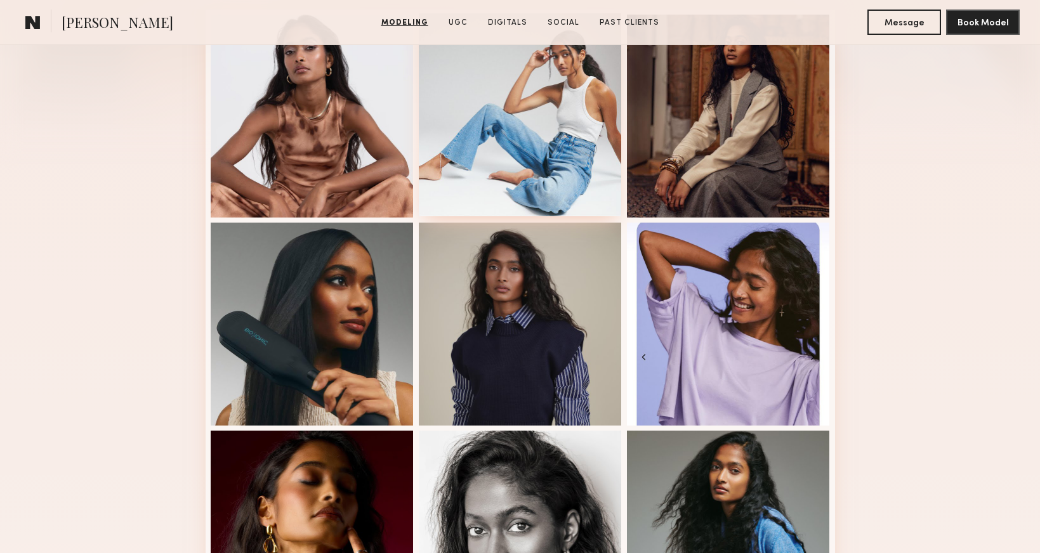
scroll to position [235, 0]
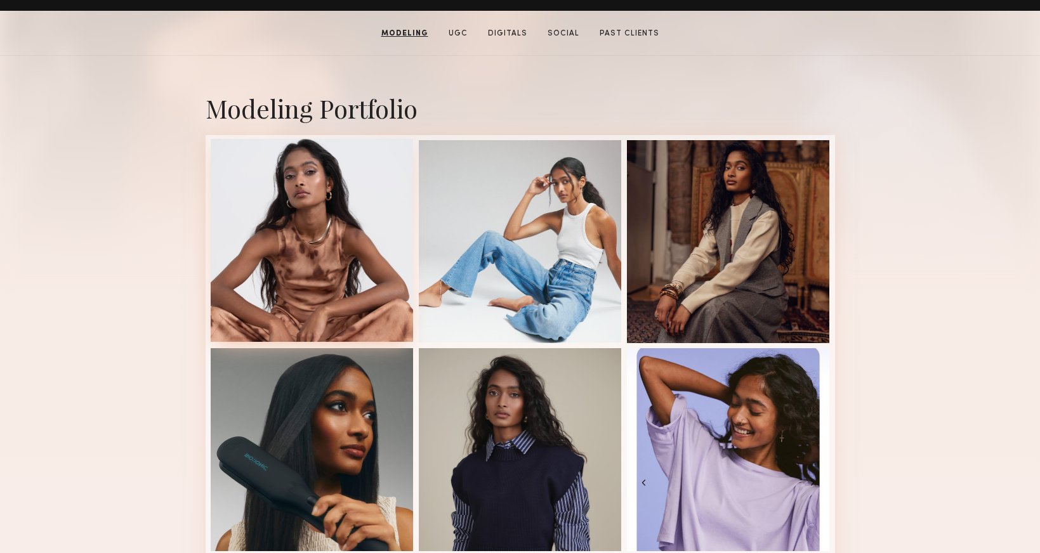
click at [294, 171] on div at bounding box center [312, 240] width 203 height 203
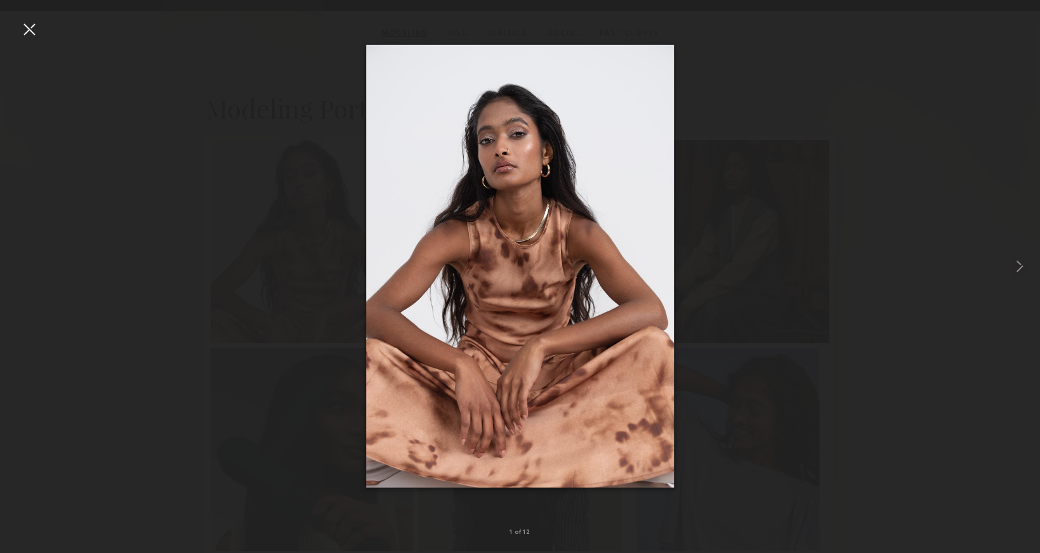
click at [959, 225] on div at bounding box center [520, 266] width 1040 height 492
click at [130, 163] on div at bounding box center [520, 266] width 1040 height 492
click at [31, 33] on div at bounding box center [29, 29] width 20 height 20
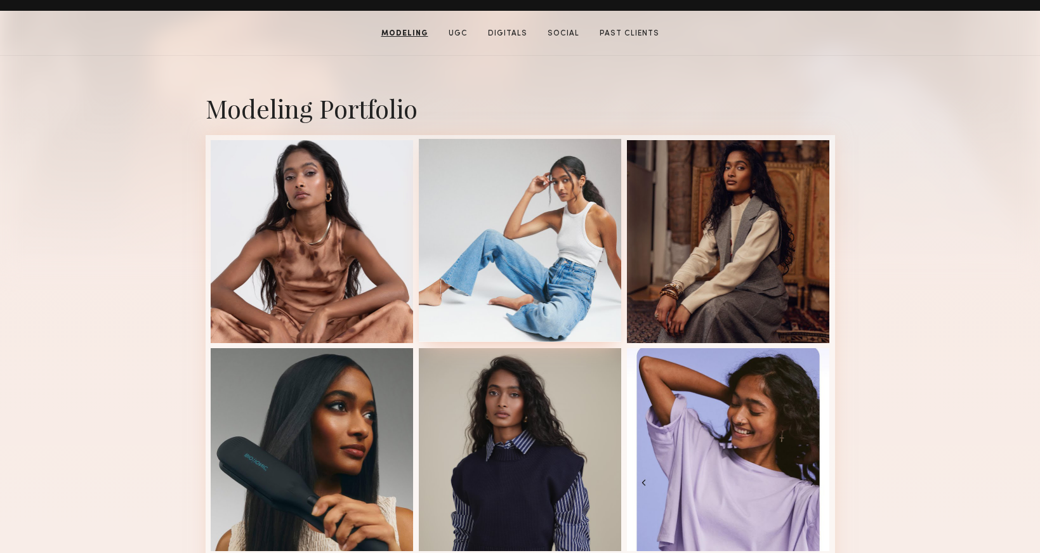
scroll to position [0, 0]
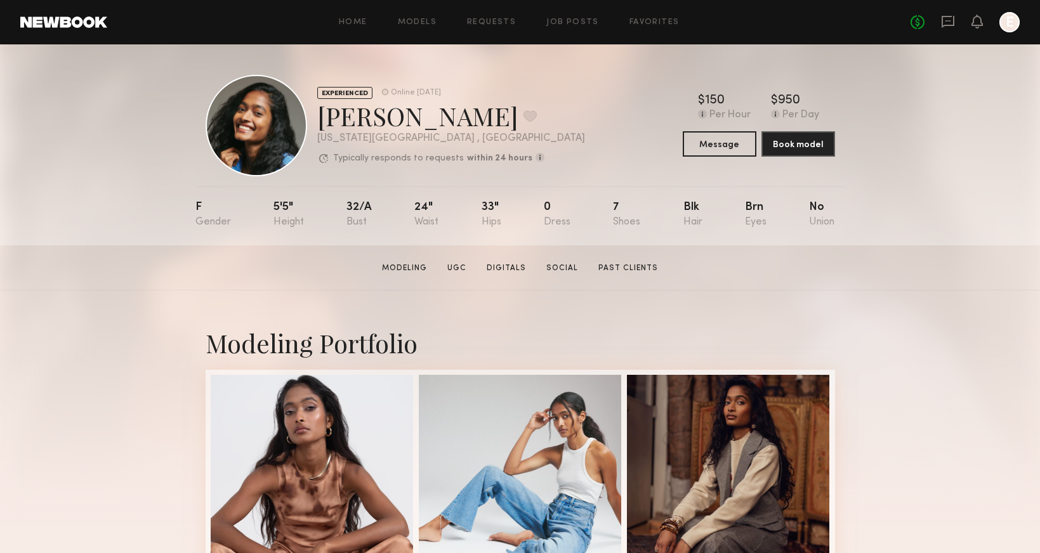
click at [383, 117] on div "Dshani B. Favorite" at bounding box center [451, 116] width 268 height 34
copy div "Dshani"
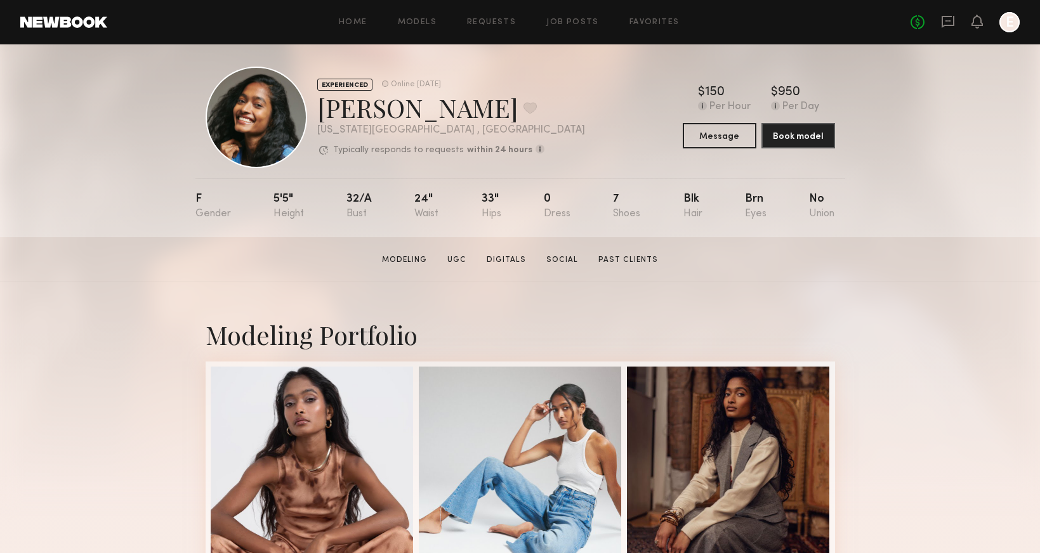
scroll to position [20, 0]
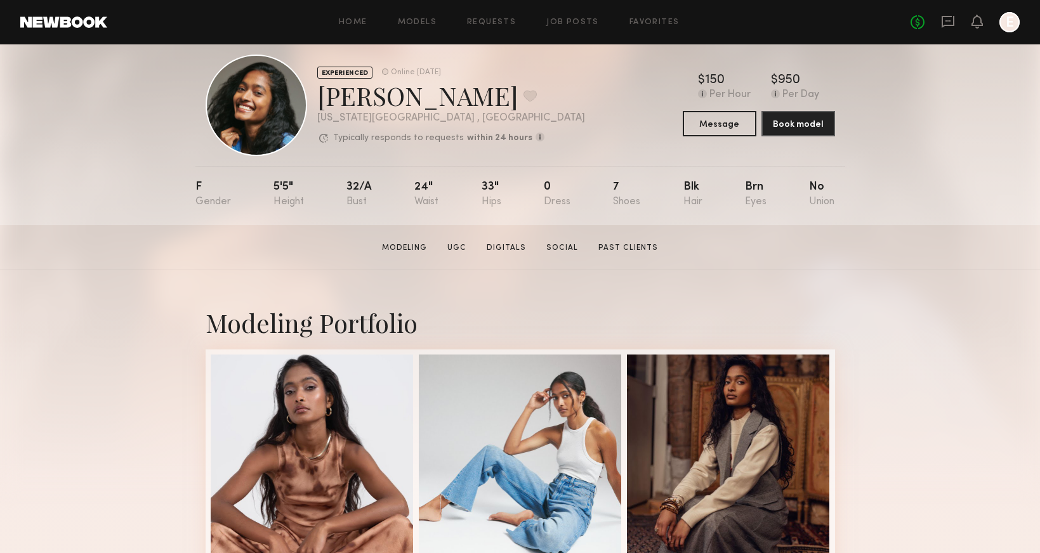
click at [360, 102] on div "Dshani B. Favorite" at bounding box center [451, 96] width 268 height 34
copy div "Dshani"
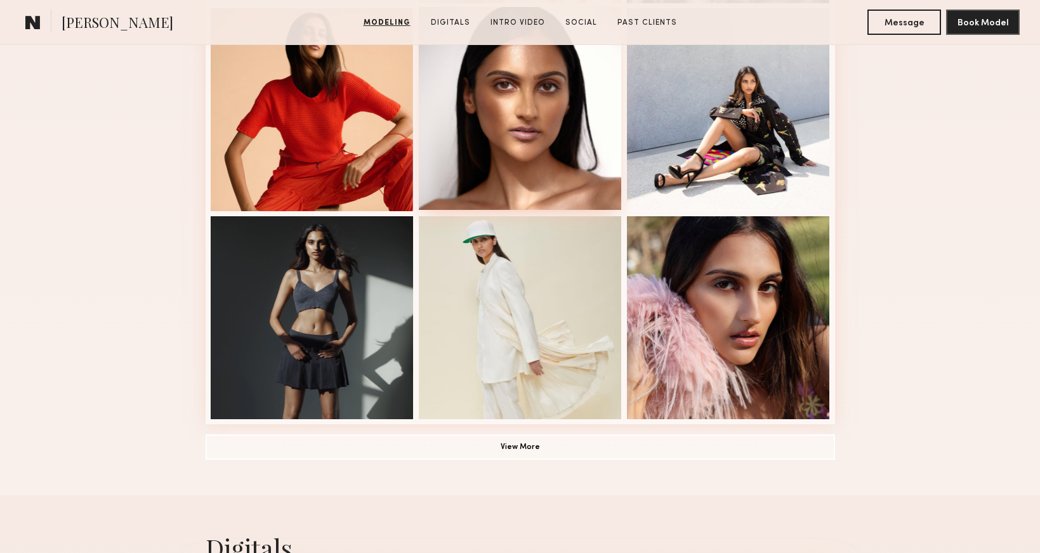
scroll to position [870, 0]
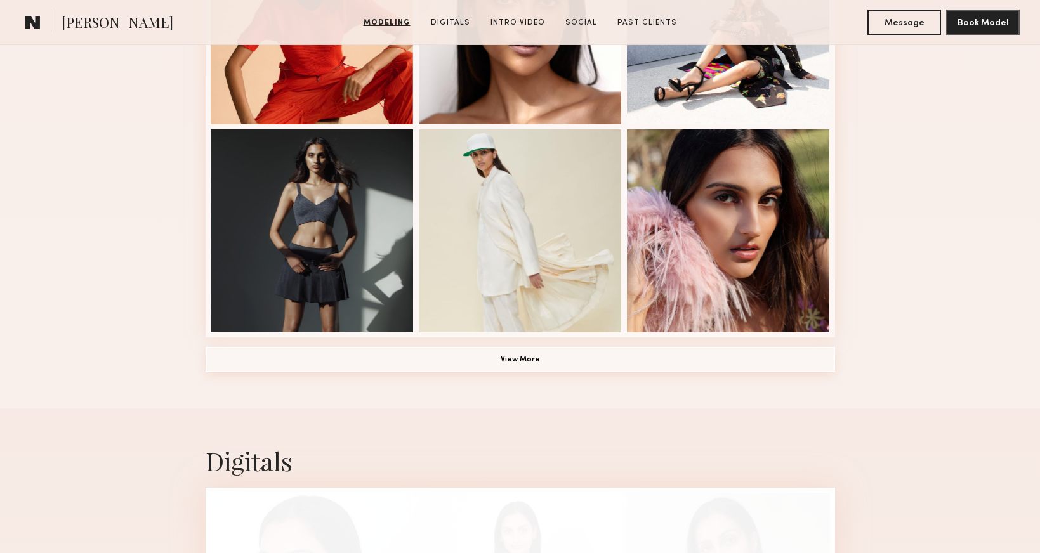
click at [511, 362] on button "View More" at bounding box center [520, 359] width 629 height 25
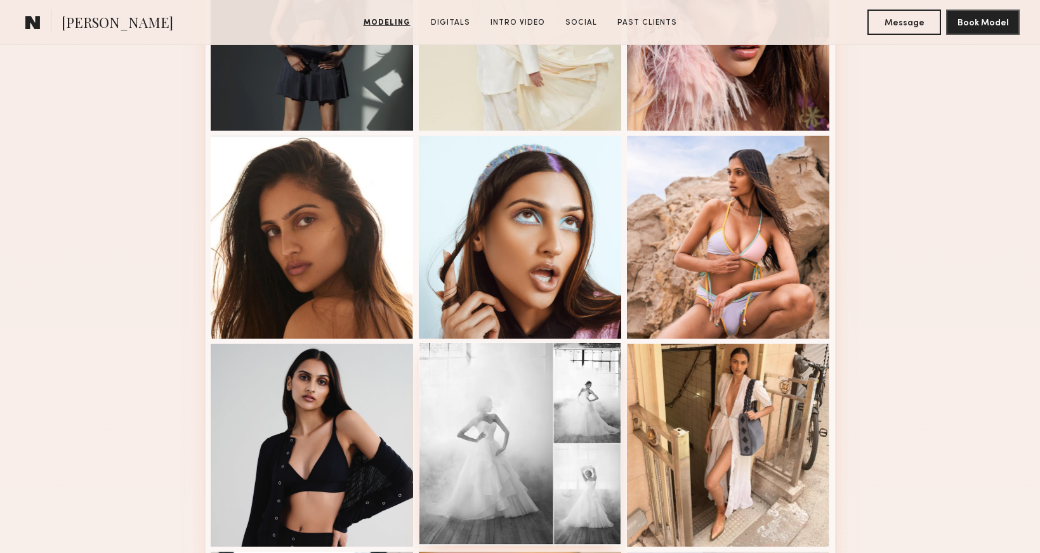
scroll to position [629, 0]
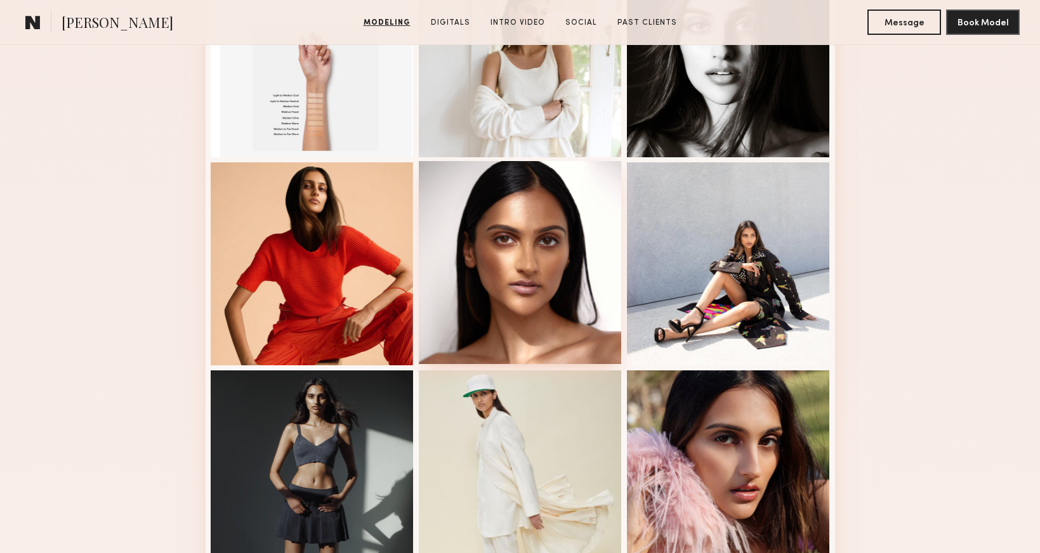
click at [522, 260] on div at bounding box center [520, 262] width 203 height 203
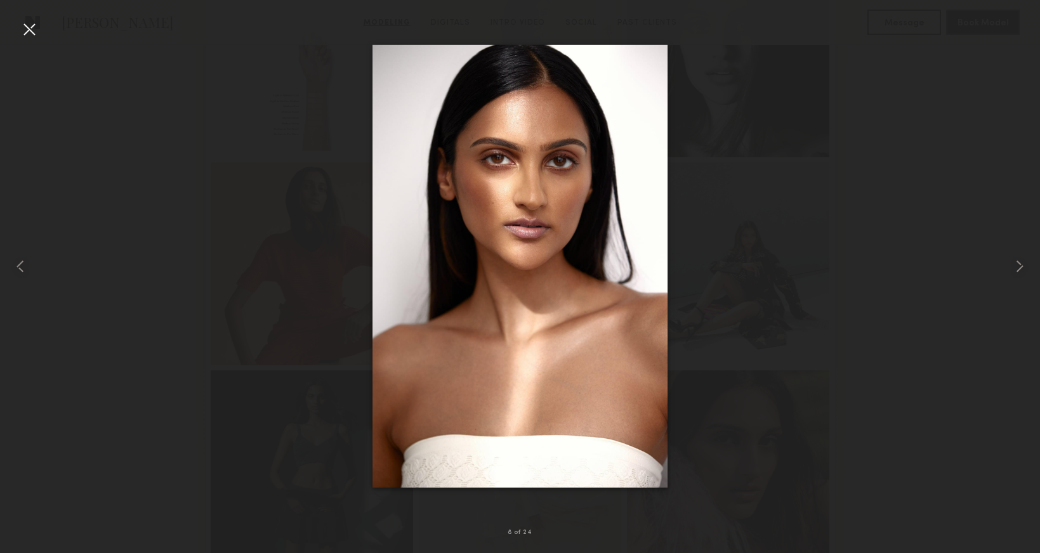
click at [895, 159] on div at bounding box center [520, 266] width 1040 height 492
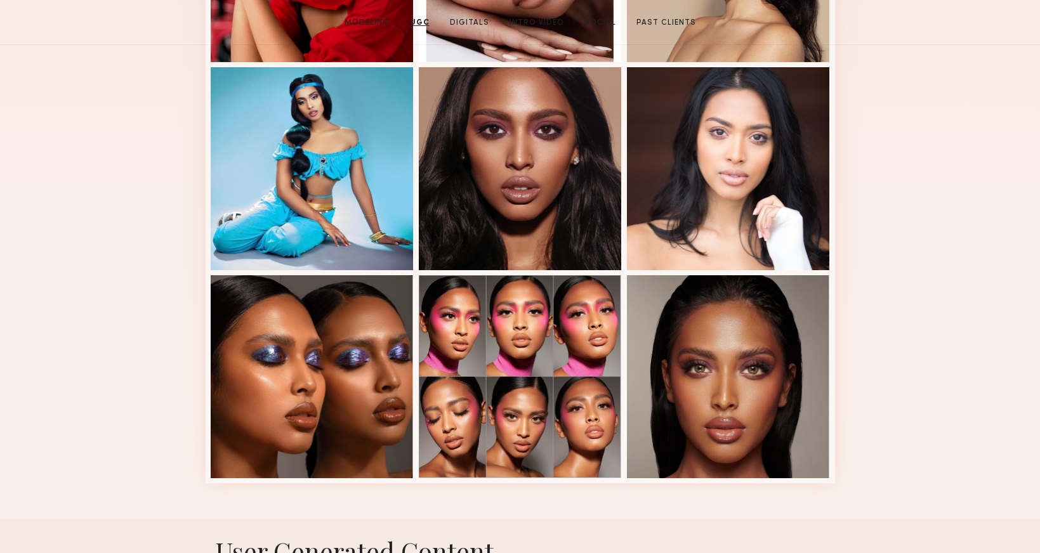
scroll to position [211, 0]
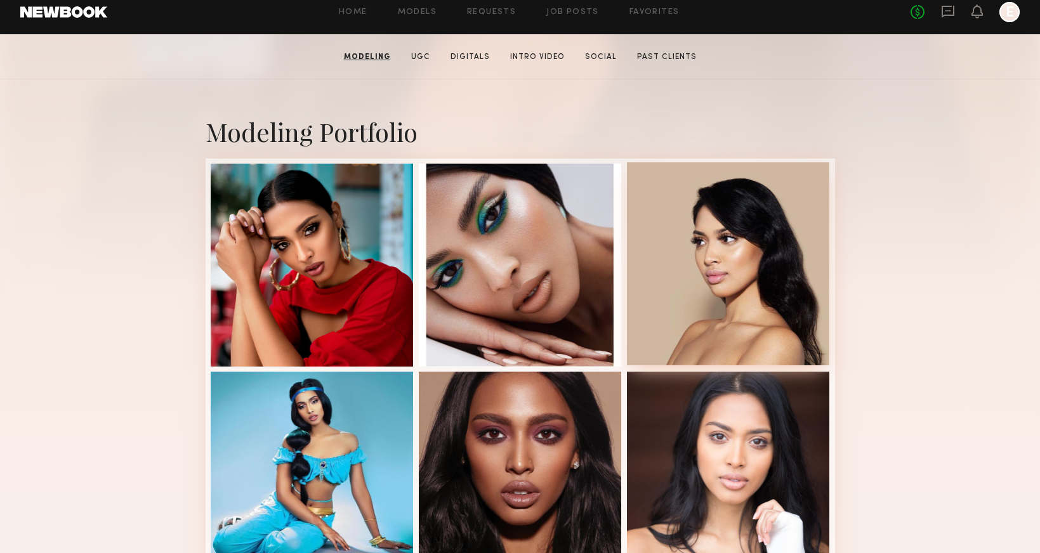
click at [734, 309] on div at bounding box center [728, 263] width 203 height 203
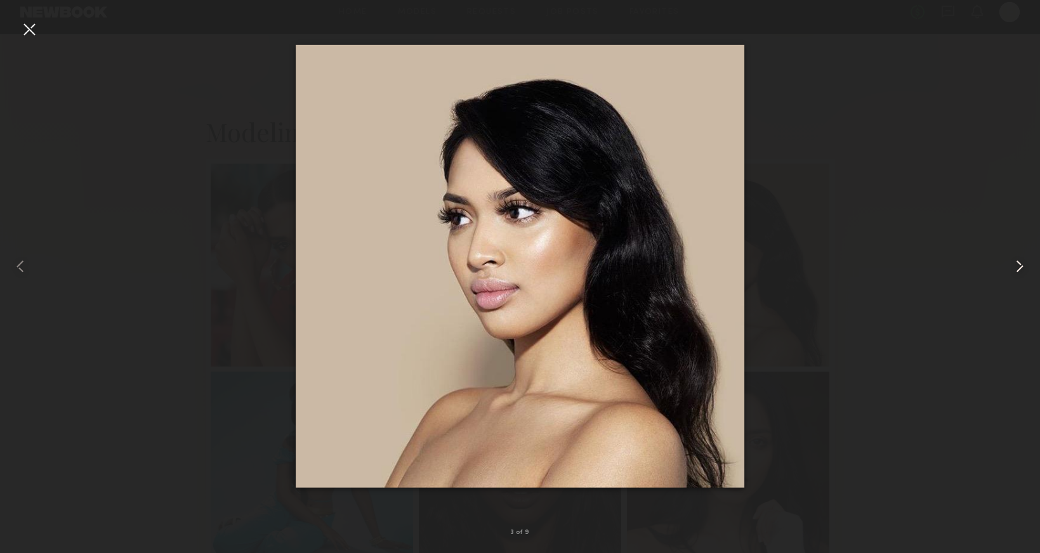
click at [1037, 261] on div at bounding box center [1019, 266] width 42 height 492
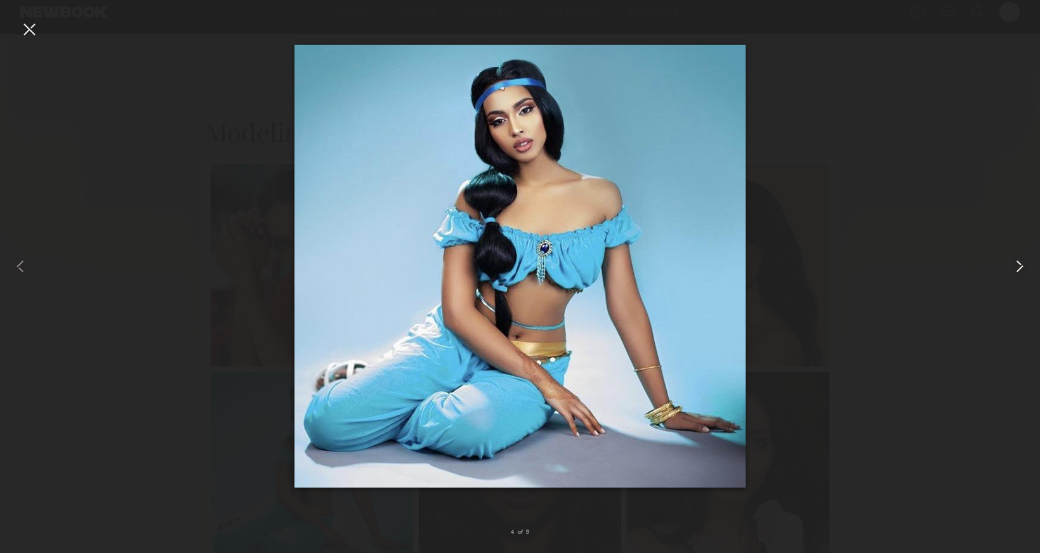
click at [1037, 261] on div at bounding box center [1019, 266] width 42 height 492
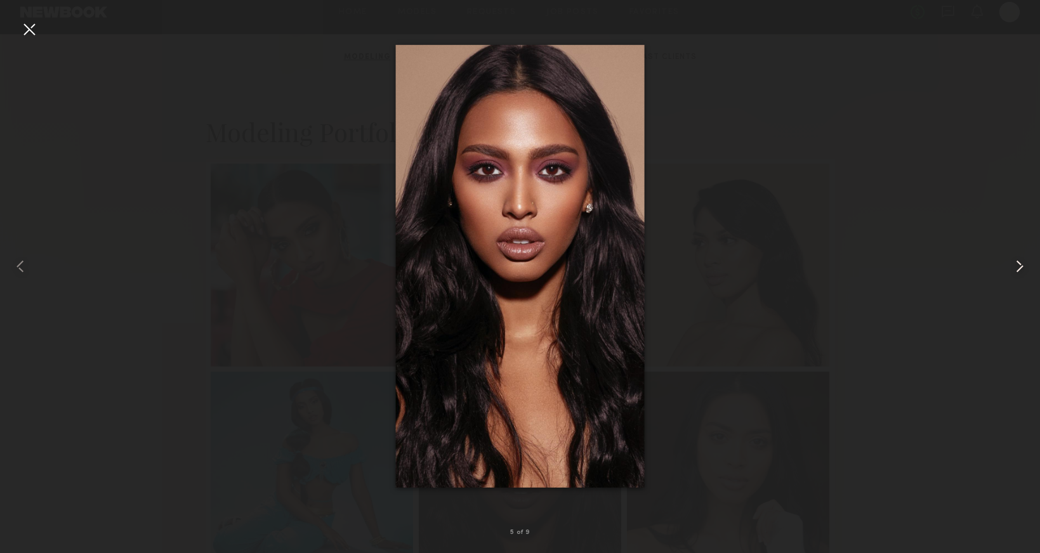
click at [1037, 261] on div at bounding box center [1019, 266] width 42 height 492
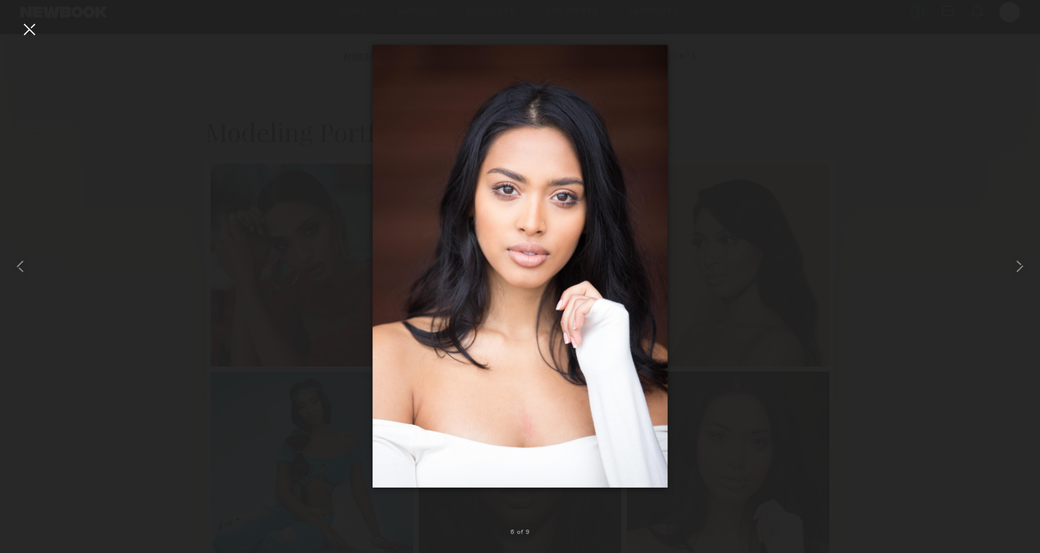
click at [44, 301] on div at bounding box center [520, 266] width 1040 height 492
click at [32, 32] on div at bounding box center [29, 29] width 20 height 20
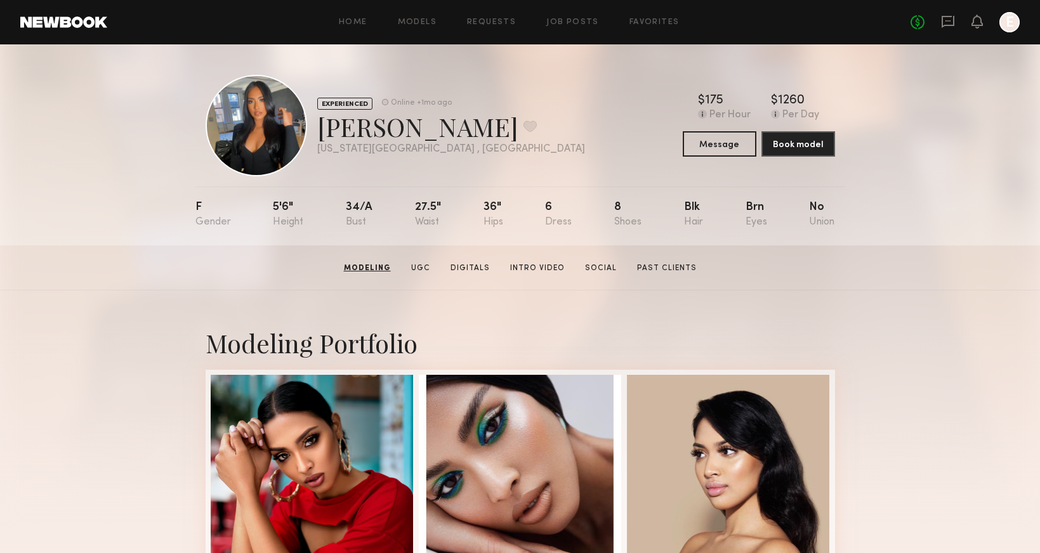
scroll to position [0, 0]
drag, startPoint x: 423, startPoint y: 129, endPoint x: 306, endPoint y: 114, distance: 117.1
click at [306, 114] on div "EXPERIENCED Online +1mo ago [PERSON_NAME] Favorite [US_STATE][GEOGRAPHIC_DATA] …" at bounding box center [395, 126] width 379 height 102
copy div "EXPERIENCED Online +1mo ago [PERSON_NAME] K"
